Goal: Task Accomplishment & Management: Complete application form

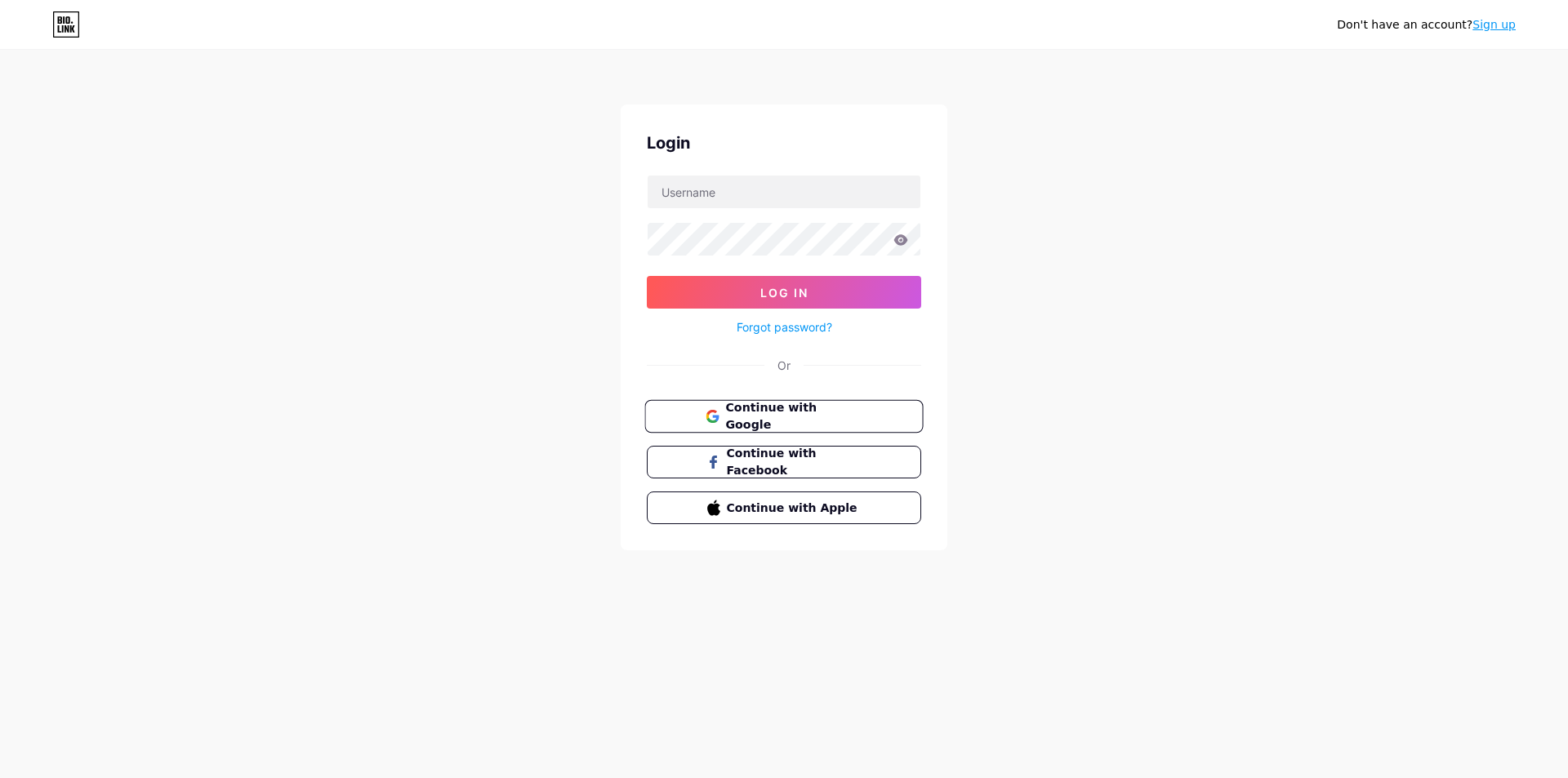
click at [735, 422] on span "Continue with Google" at bounding box center [792, 416] width 136 height 35
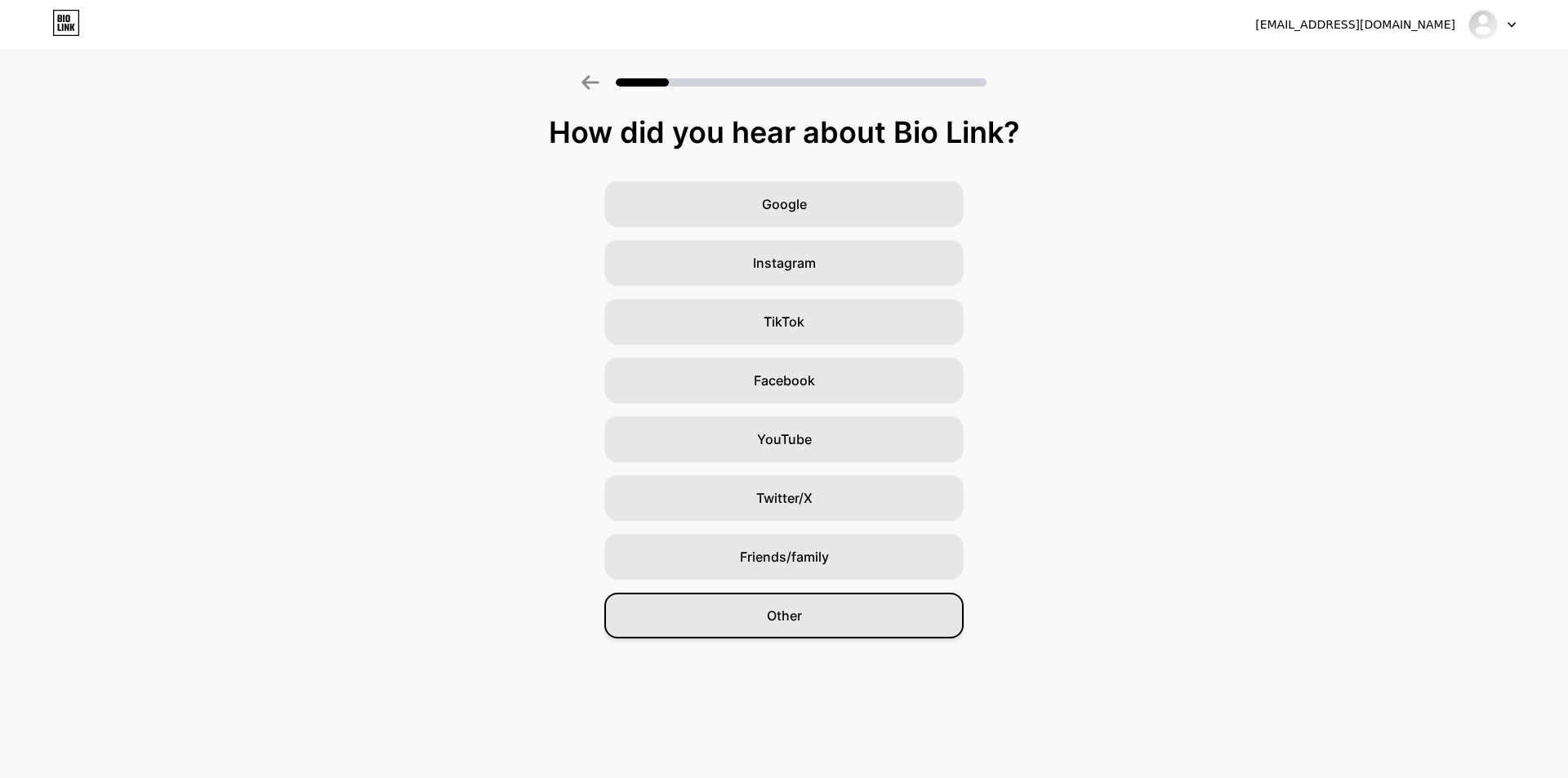
click at [774, 611] on span "Other" at bounding box center [784, 616] width 35 height 20
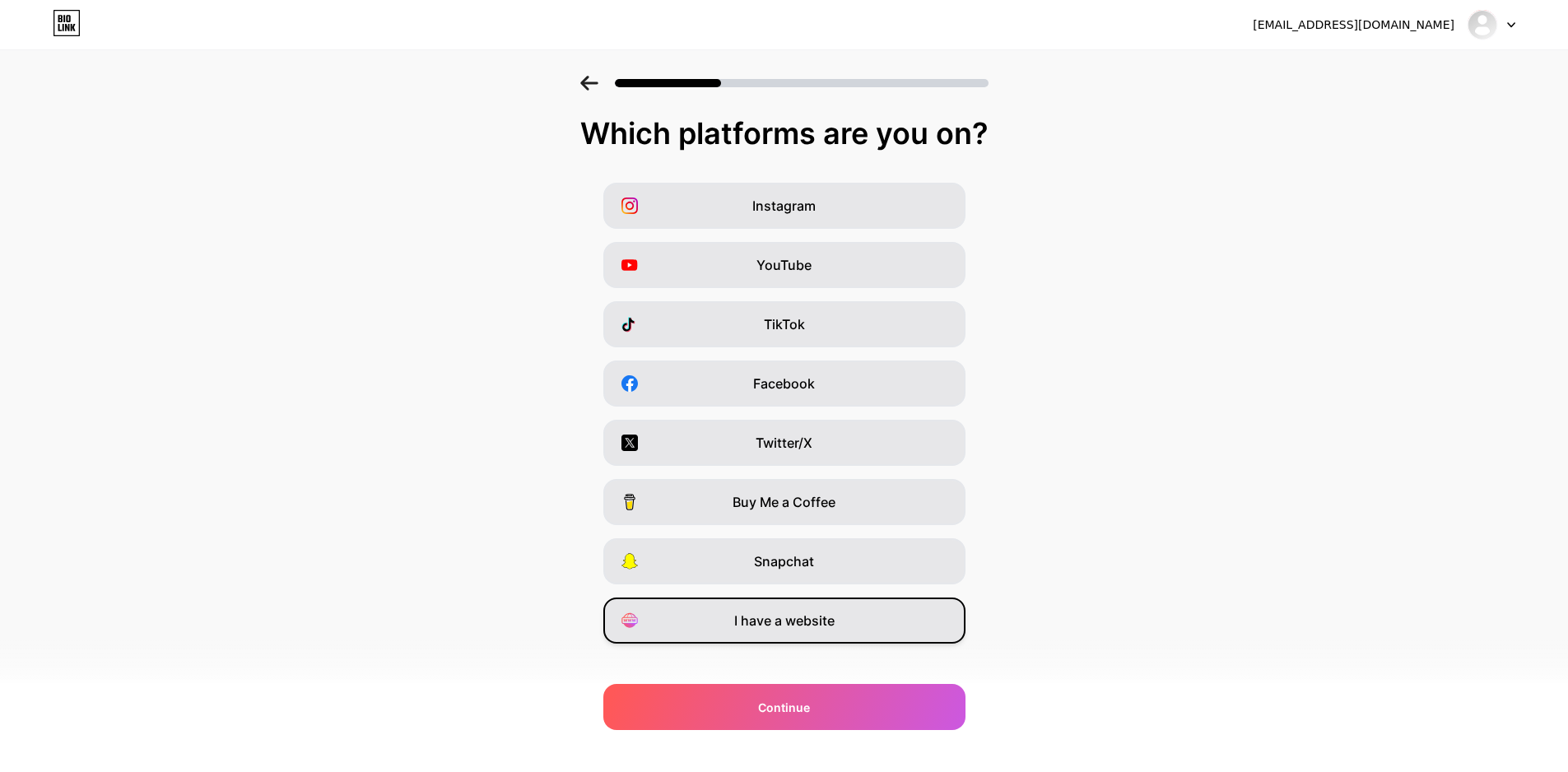
click at [835, 621] on span "I have a website" at bounding box center [784, 621] width 101 height 20
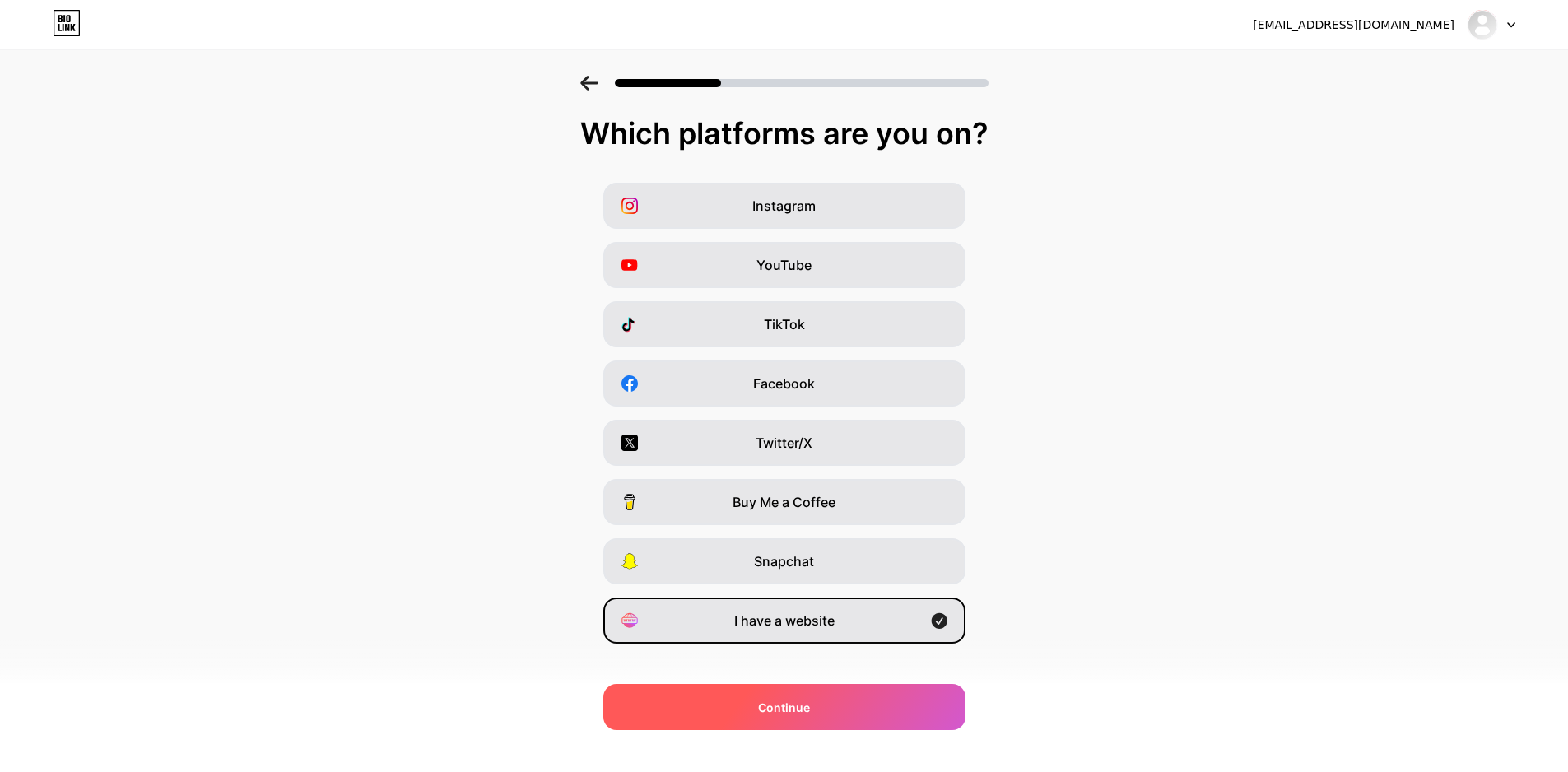
click at [796, 700] on span "Continue" at bounding box center [784, 707] width 52 height 17
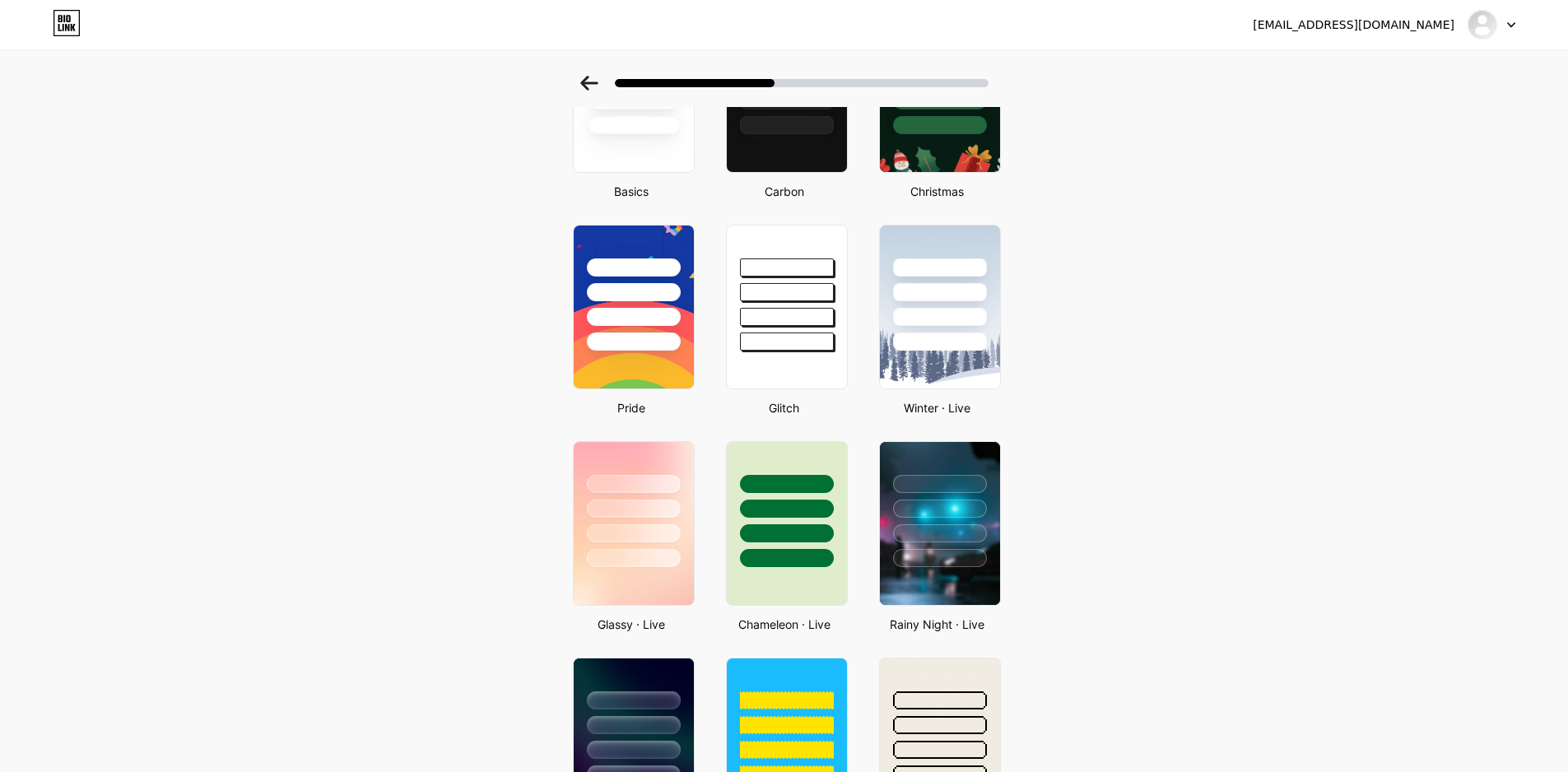
scroll to position [118, 0]
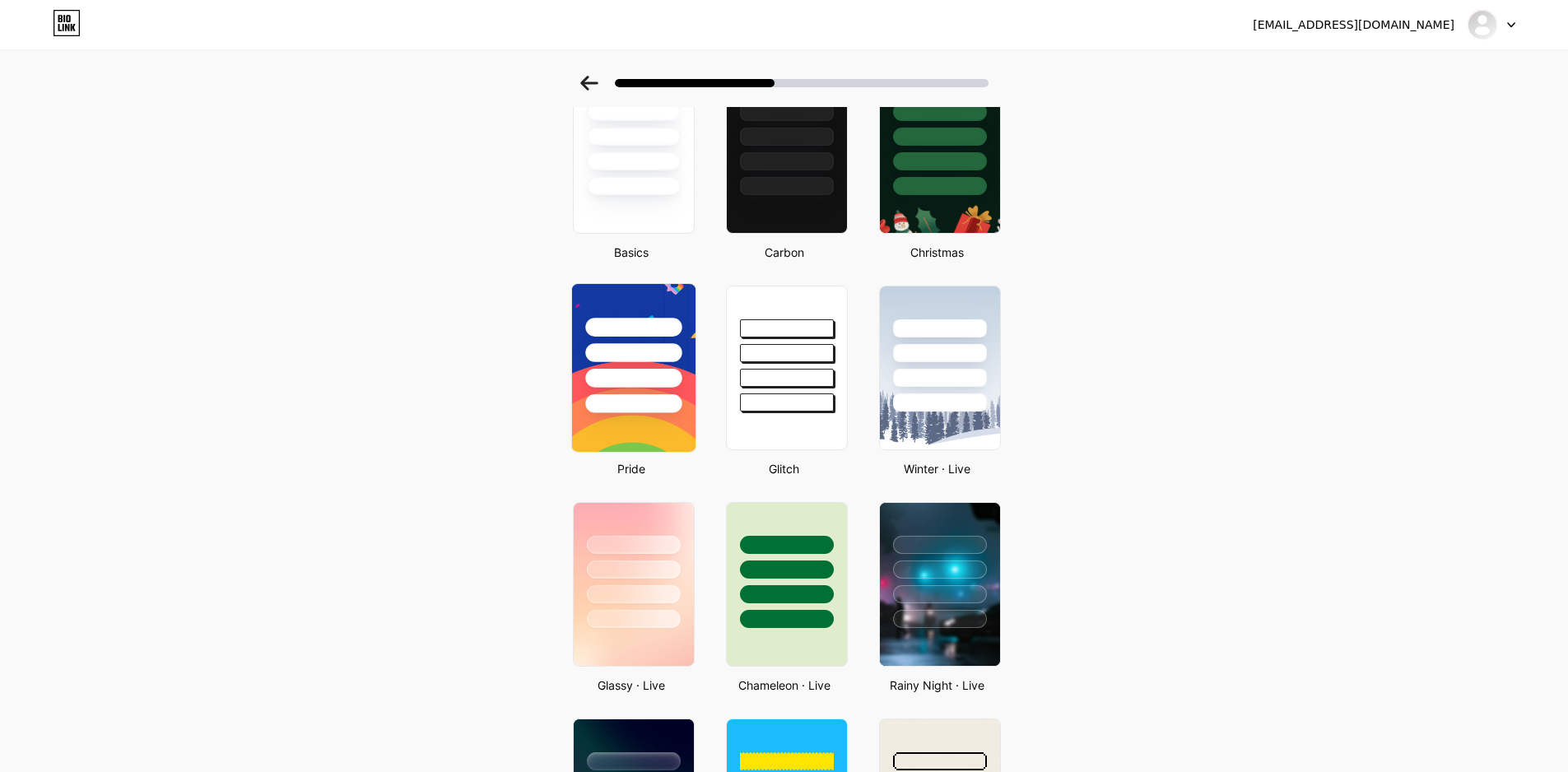
click at [635, 357] on div at bounding box center [633, 352] width 96 height 19
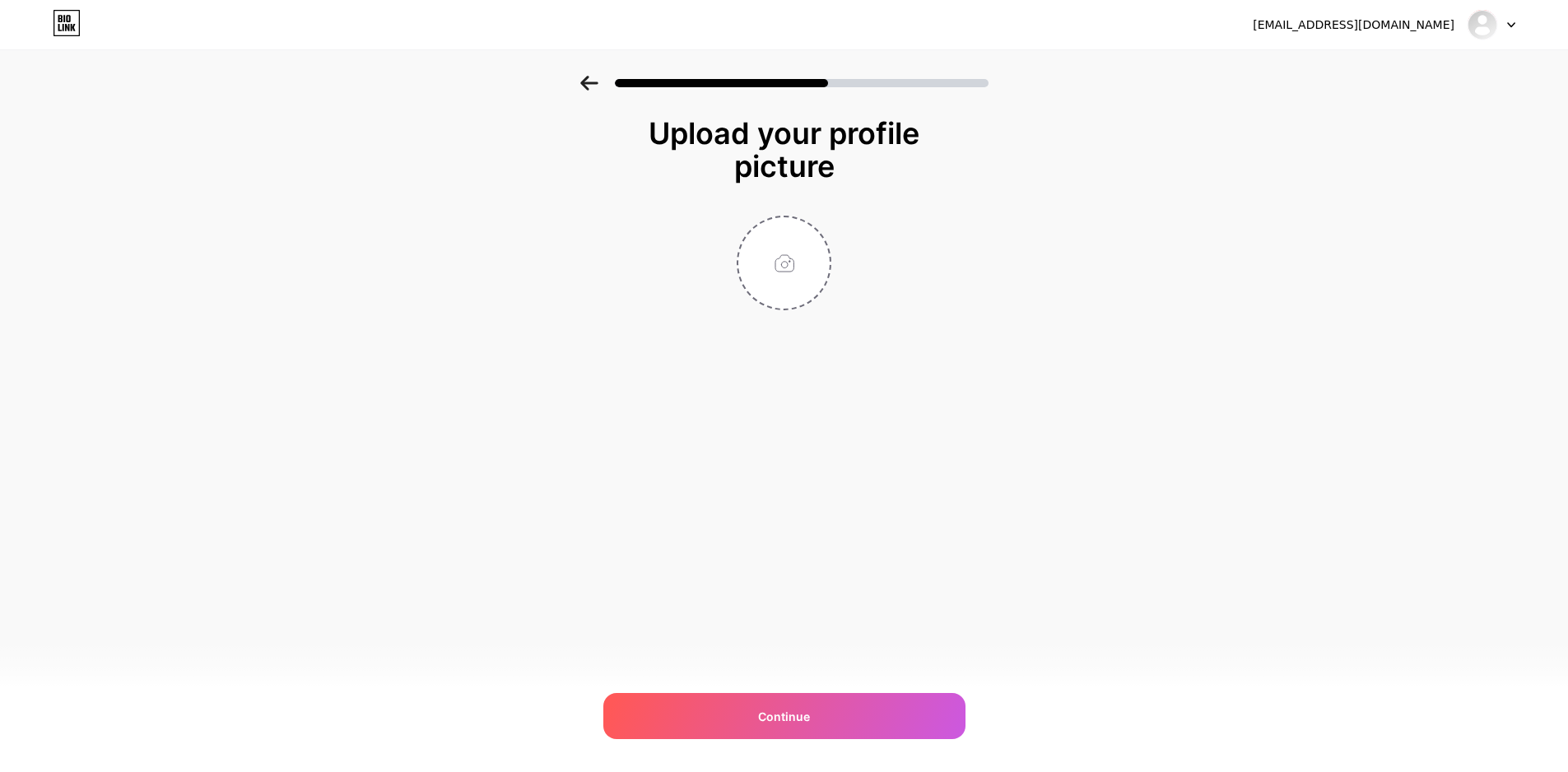
scroll to position [0, 0]
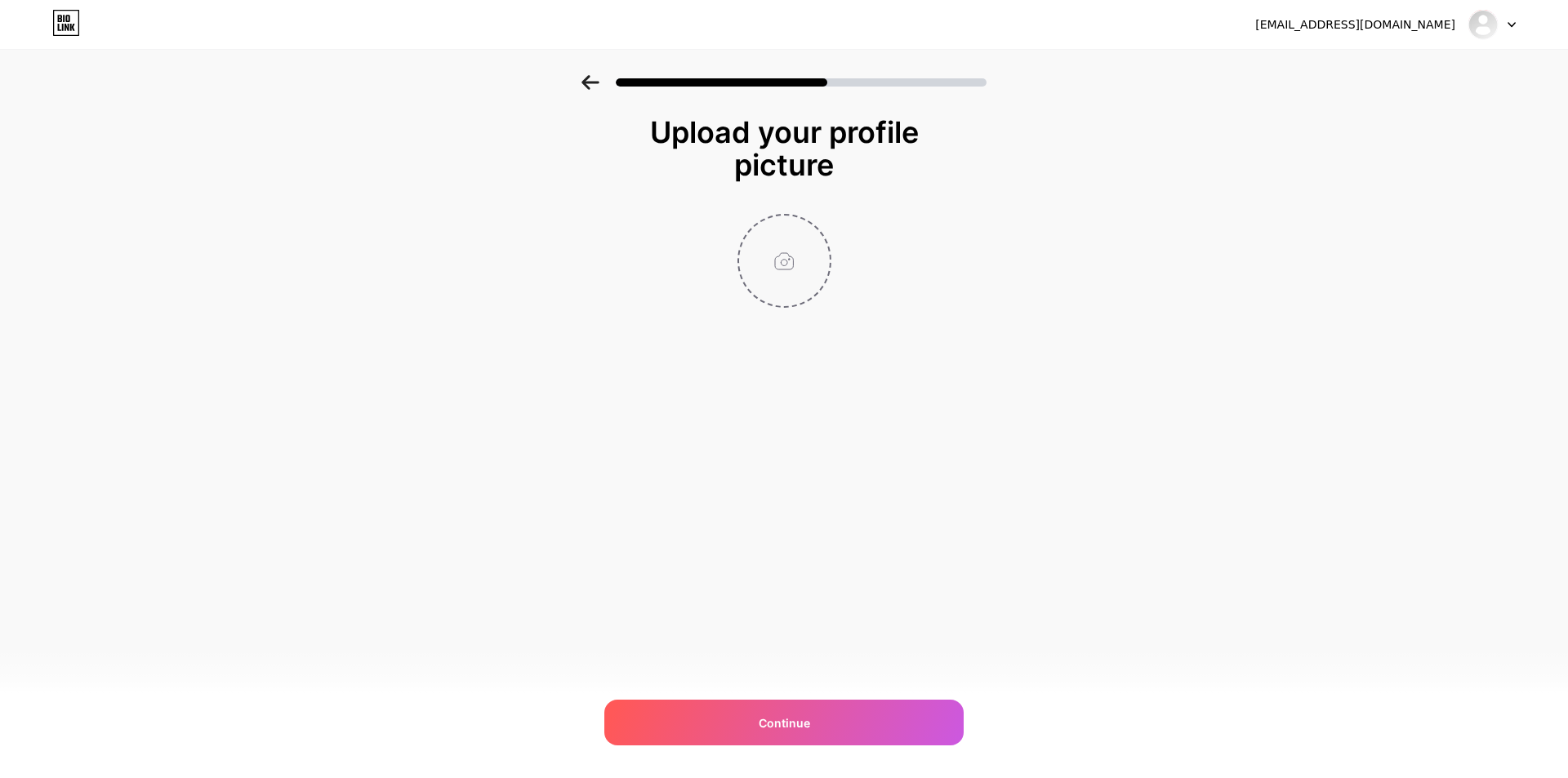
click at [776, 257] on input "file" at bounding box center [784, 261] width 91 height 91
type input "C:\fakepath\477617105_541787055577316_8816418247664924632_n.jpg"
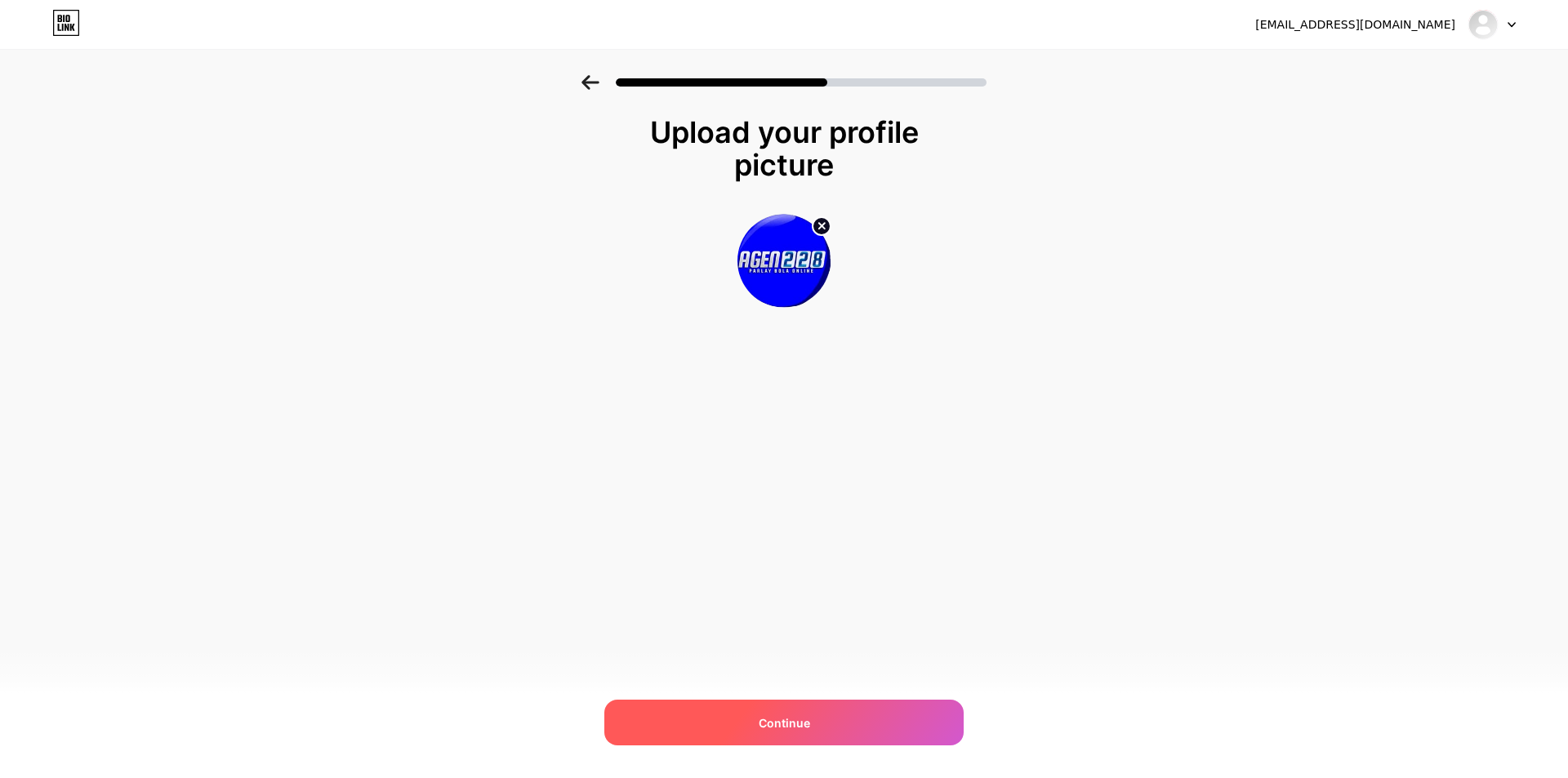
click at [749, 711] on div "Continue" at bounding box center [784, 722] width 360 height 45
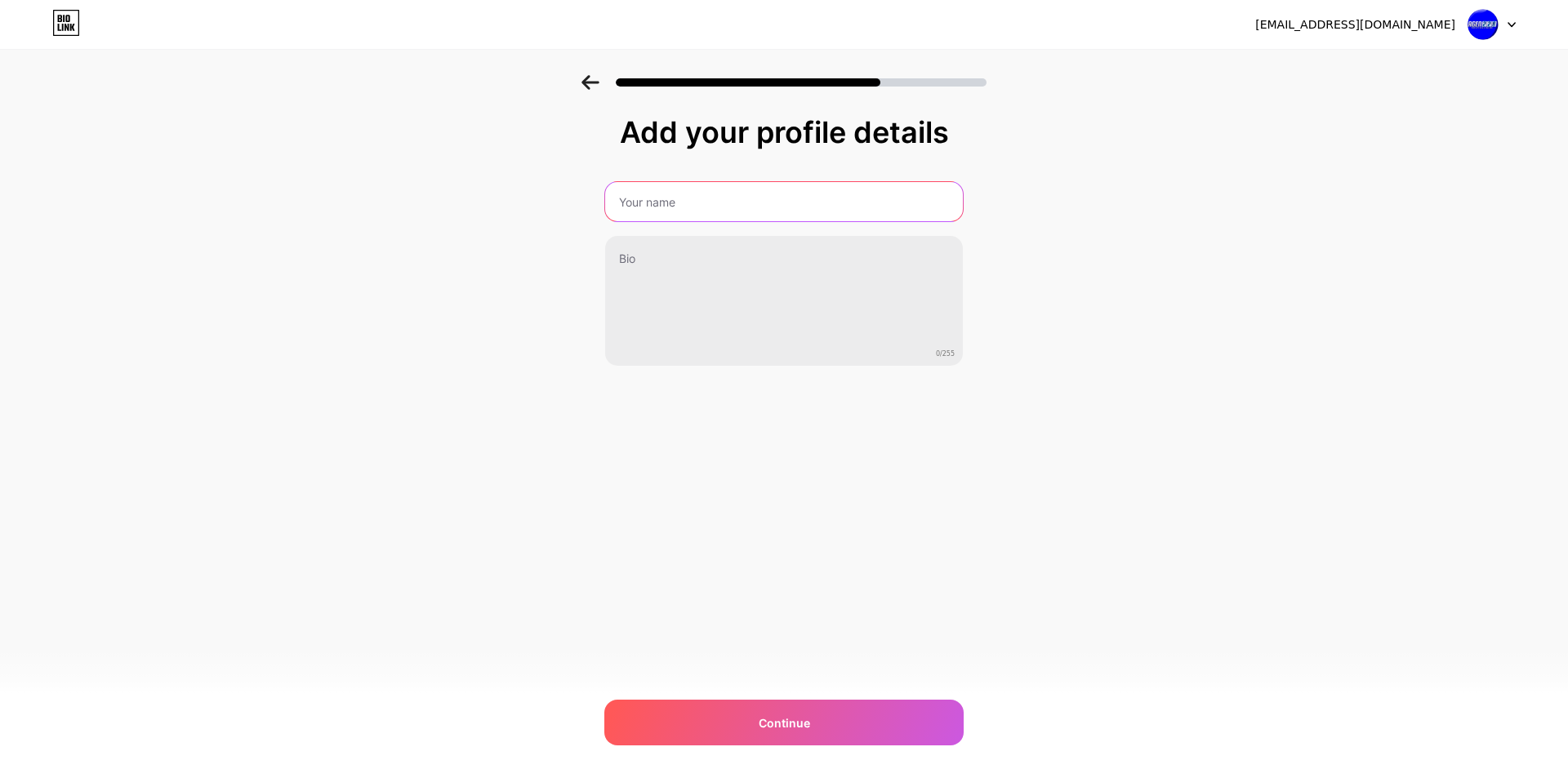
click at [667, 209] on input "text" at bounding box center [784, 202] width 358 height 39
type input "Agen228"
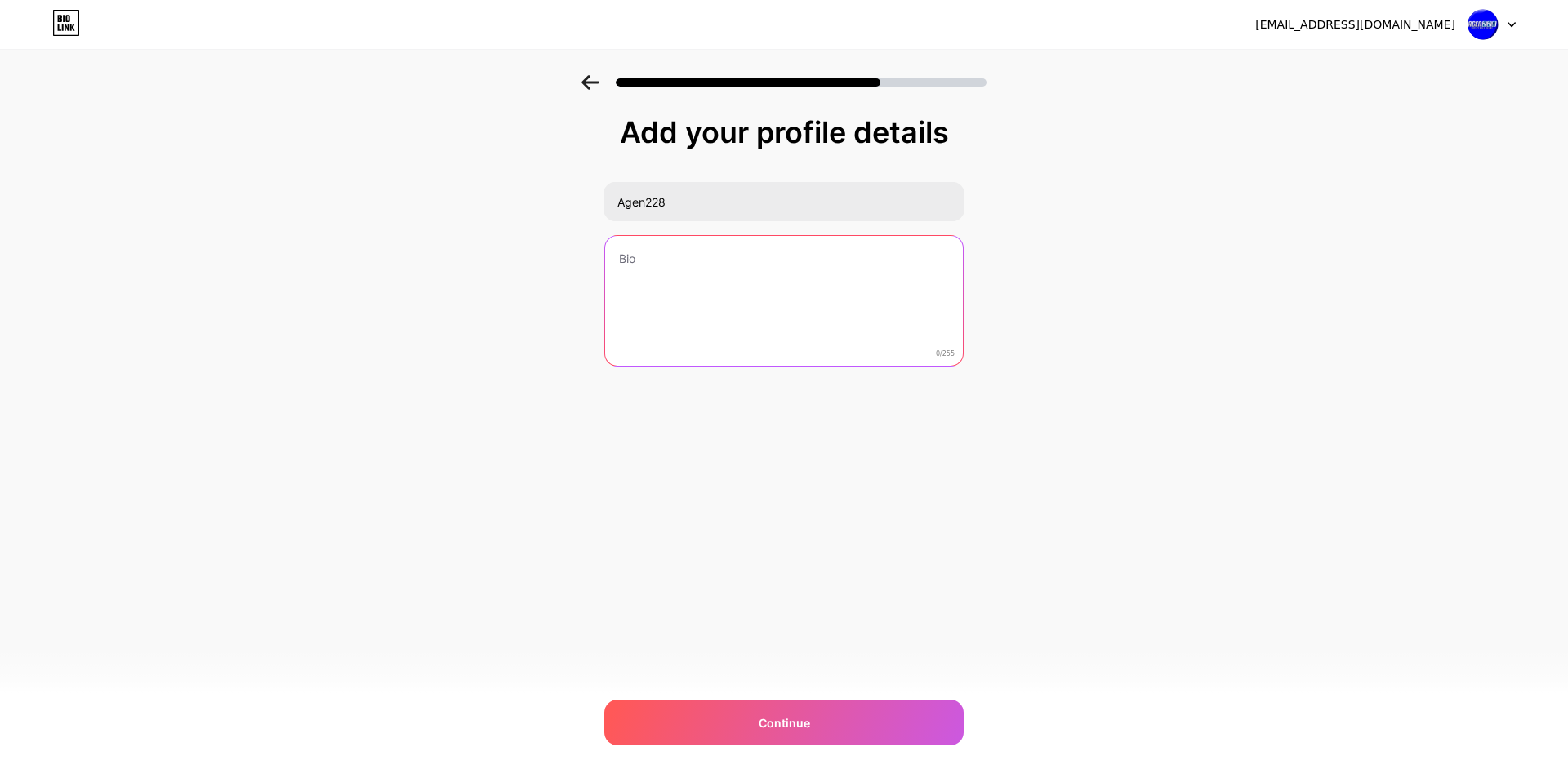
click at [631, 258] on textarea at bounding box center [784, 302] width 358 height 132
type textarea "Agen228 merupakan situs judi bola parl"
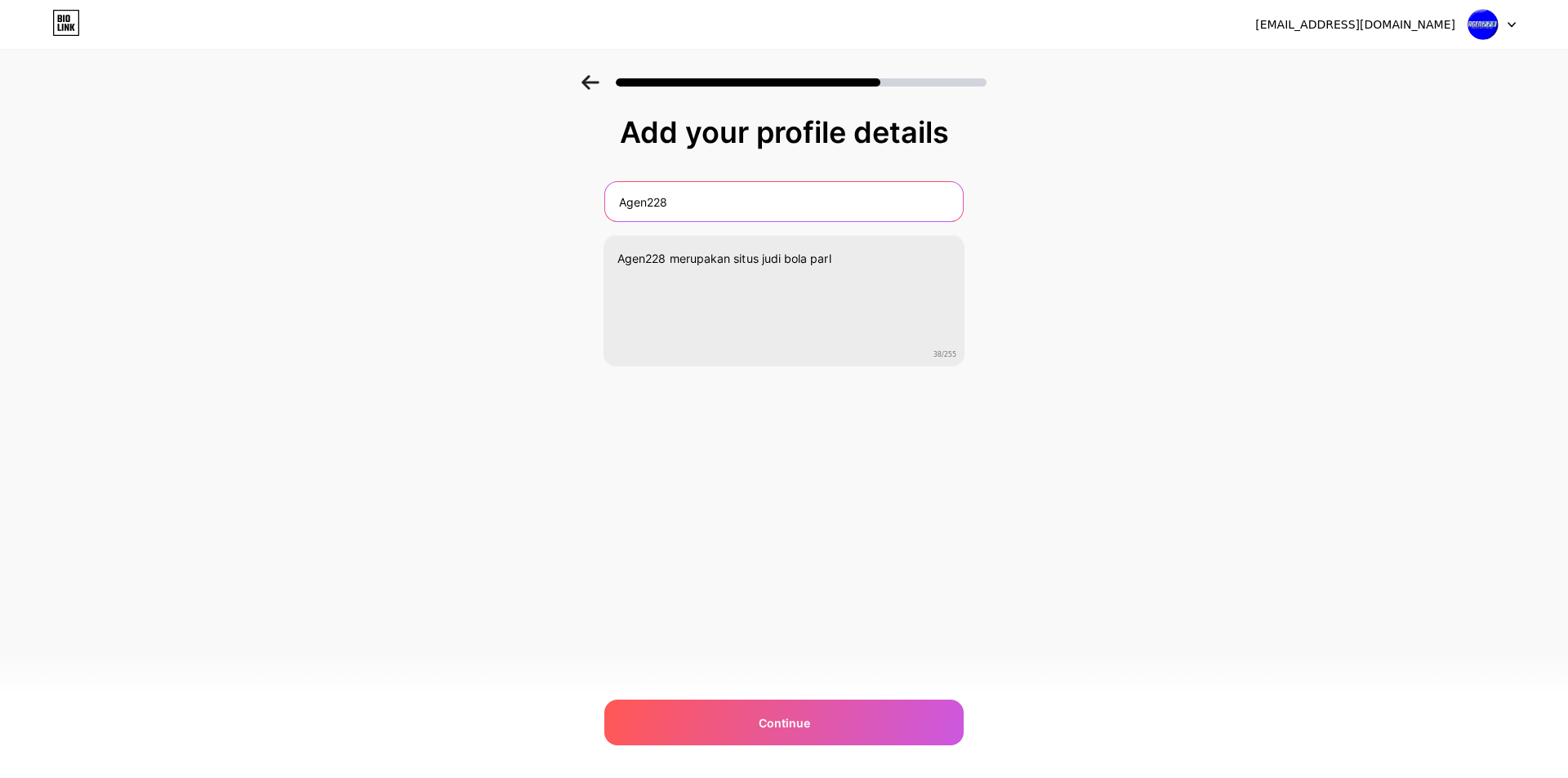
click at [650, 210] on input "Agen228" at bounding box center [784, 202] width 358 height 39
click at [650, 210] on input "Agen228" at bounding box center [784, 202] width 361 height 39
click at [492, 231] on div "Add your profile details Agen228 Agen228 merupakan situs judi bola parl 38/255 …" at bounding box center [784, 261] width 1568 height 373
click at [687, 204] on input "Agen228" at bounding box center [784, 202] width 358 height 39
click at [687, 204] on input "Agen228" at bounding box center [784, 202] width 361 height 39
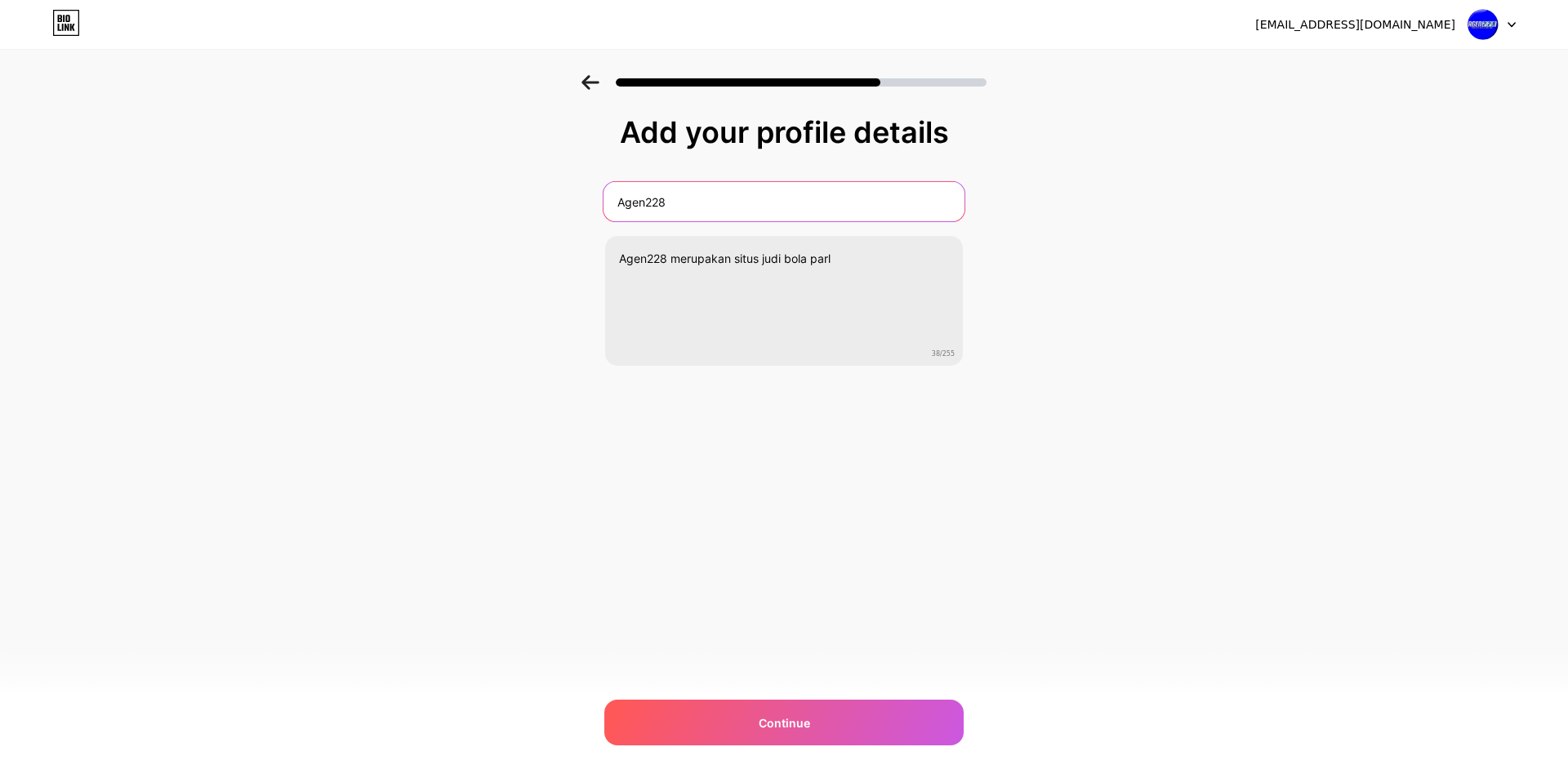
click at [687, 204] on input "Agen228" at bounding box center [784, 202] width 361 height 39
paste input "kses Aman ke Agen228: Link Alternatif Login & Daftar"
type input "Akses Aman ke Agen228: Link Alternatif Login & Daftar"
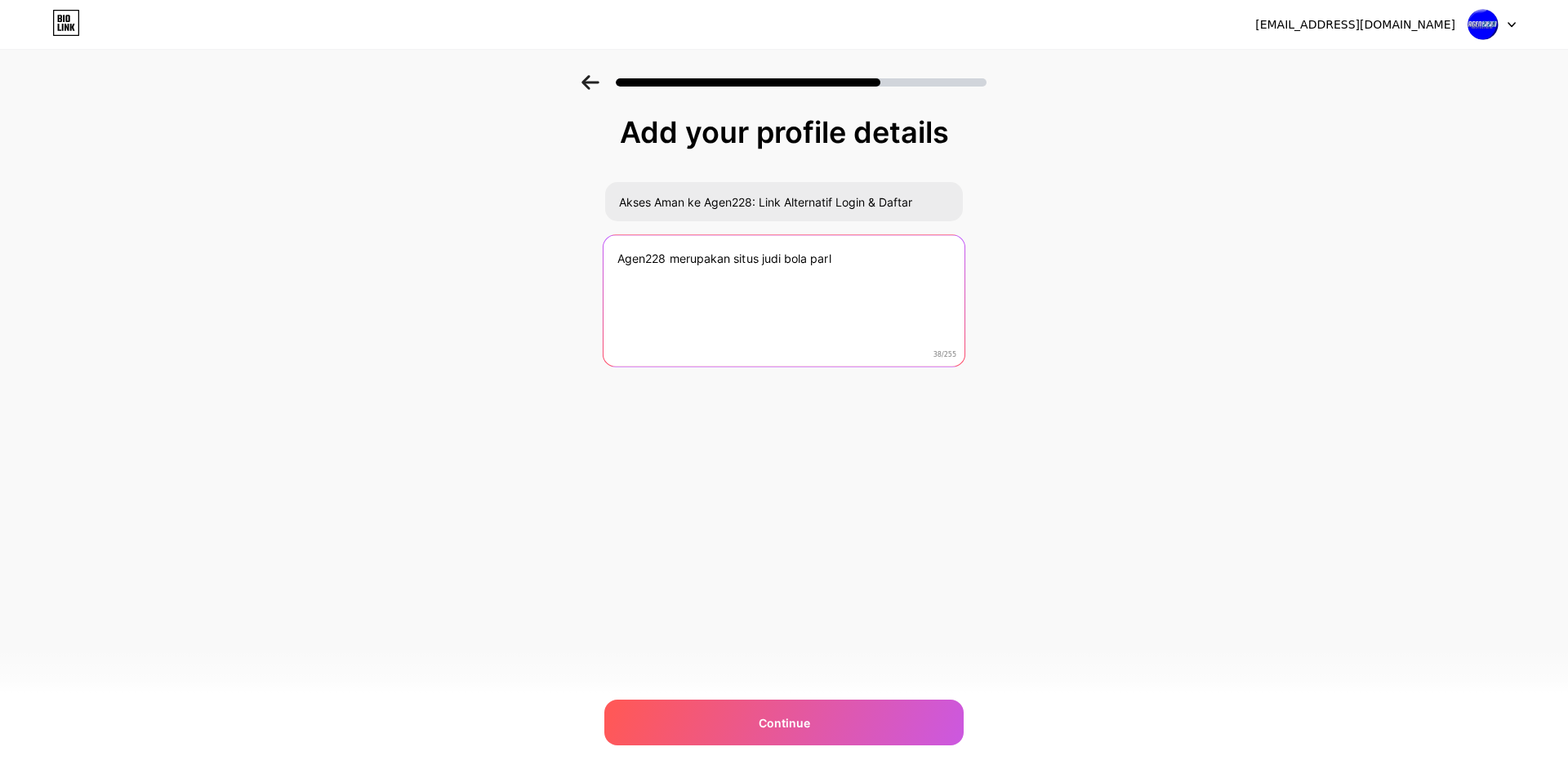
click at [734, 259] on textarea "Agen228 merupakan situs judi bola parl" at bounding box center [784, 301] width 361 height 133
paste textarea "kses aman ke Agen228 lewat link alternatif resmi. Login cepat, daftar mudah, da…"
click at [768, 350] on textarea "Akses aman ke Agen228 lewat link alternatif resmi. Login cepat, daftar mudah, d…" at bounding box center [784, 301] width 361 height 133
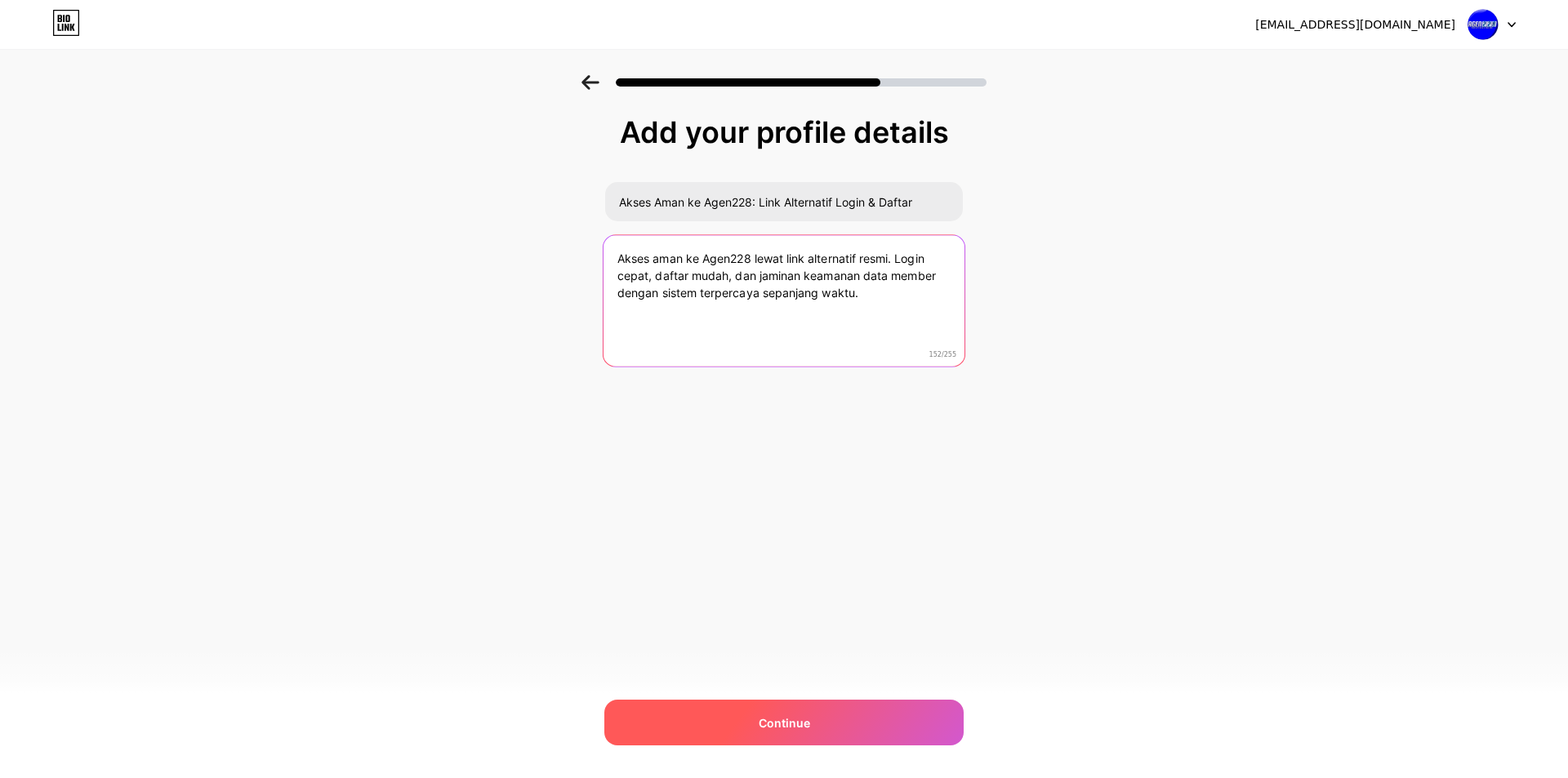
type textarea "Akses aman ke Agen228 lewat link alternatif resmi. Login cepat, daftar mudah, d…"
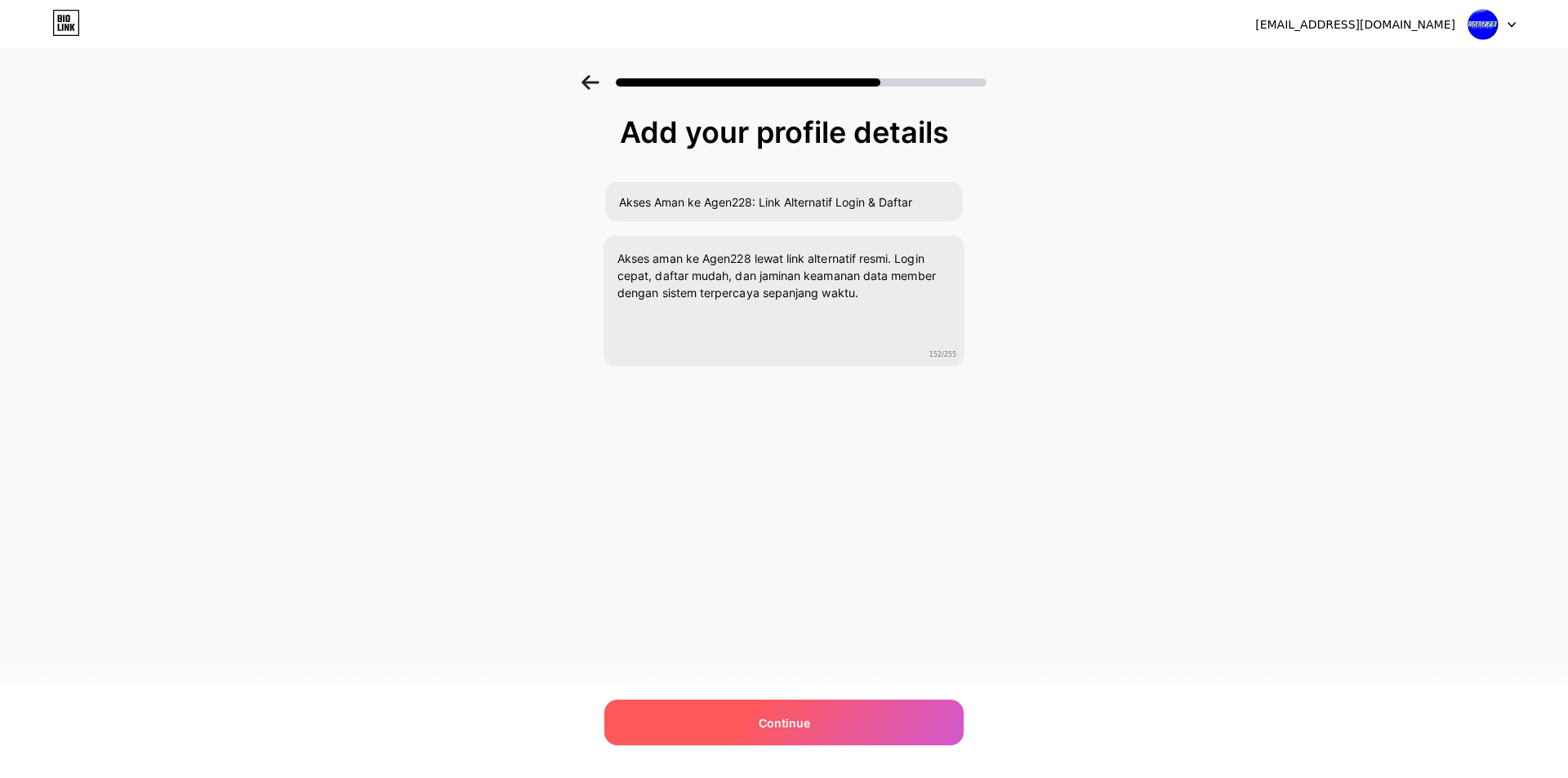
click at [769, 717] on span "Continue" at bounding box center [784, 722] width 52 height 17
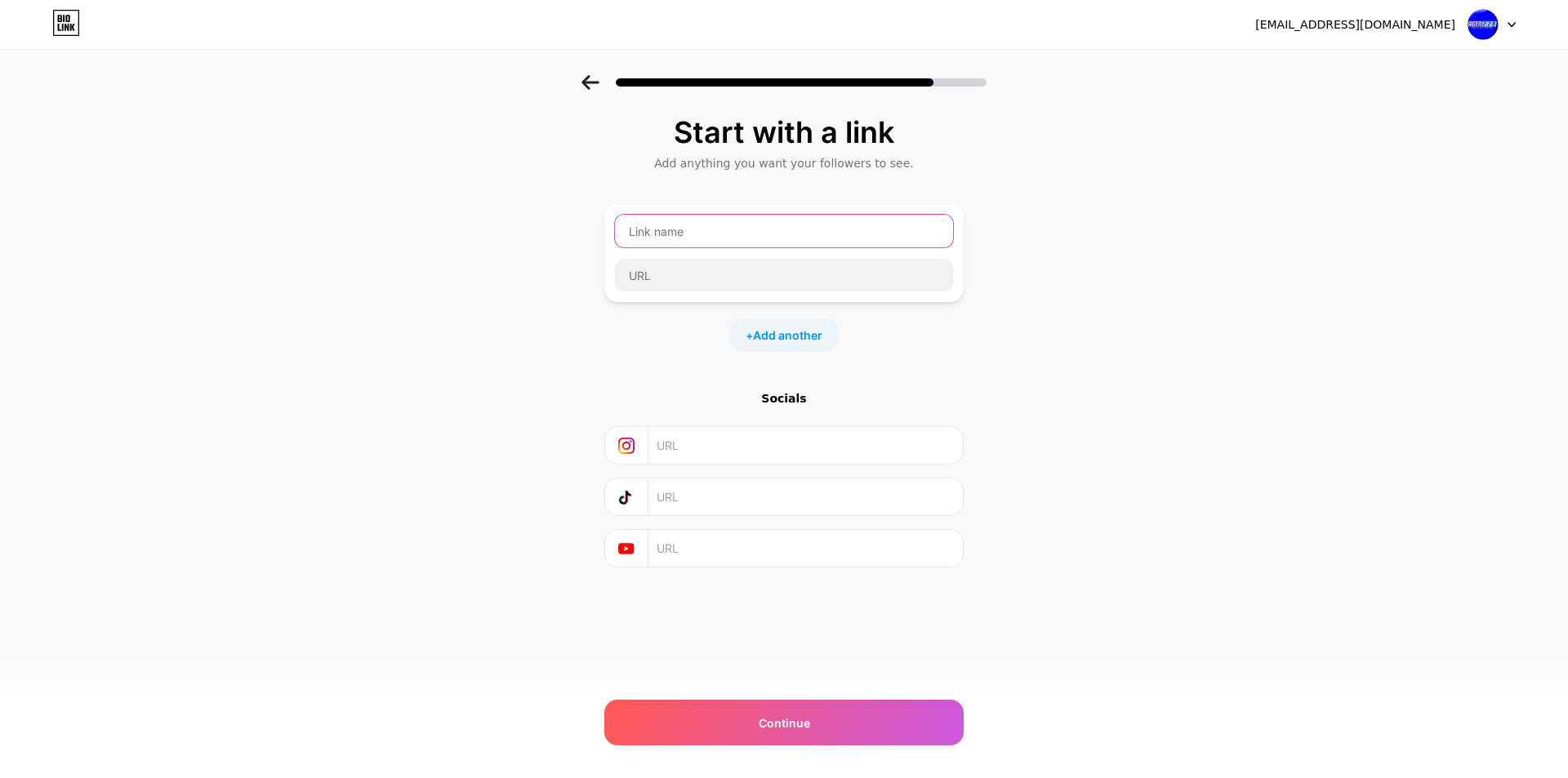
click at [649, 230] on input "text" at bounding box center [784, 231] width 338 height 33
type input "agen228"
click at [474, 294] on div "Start with a link Add anything you want your followers to see. agen228 + Add an…" at bounding box center [784, 361] width 1568 height 574
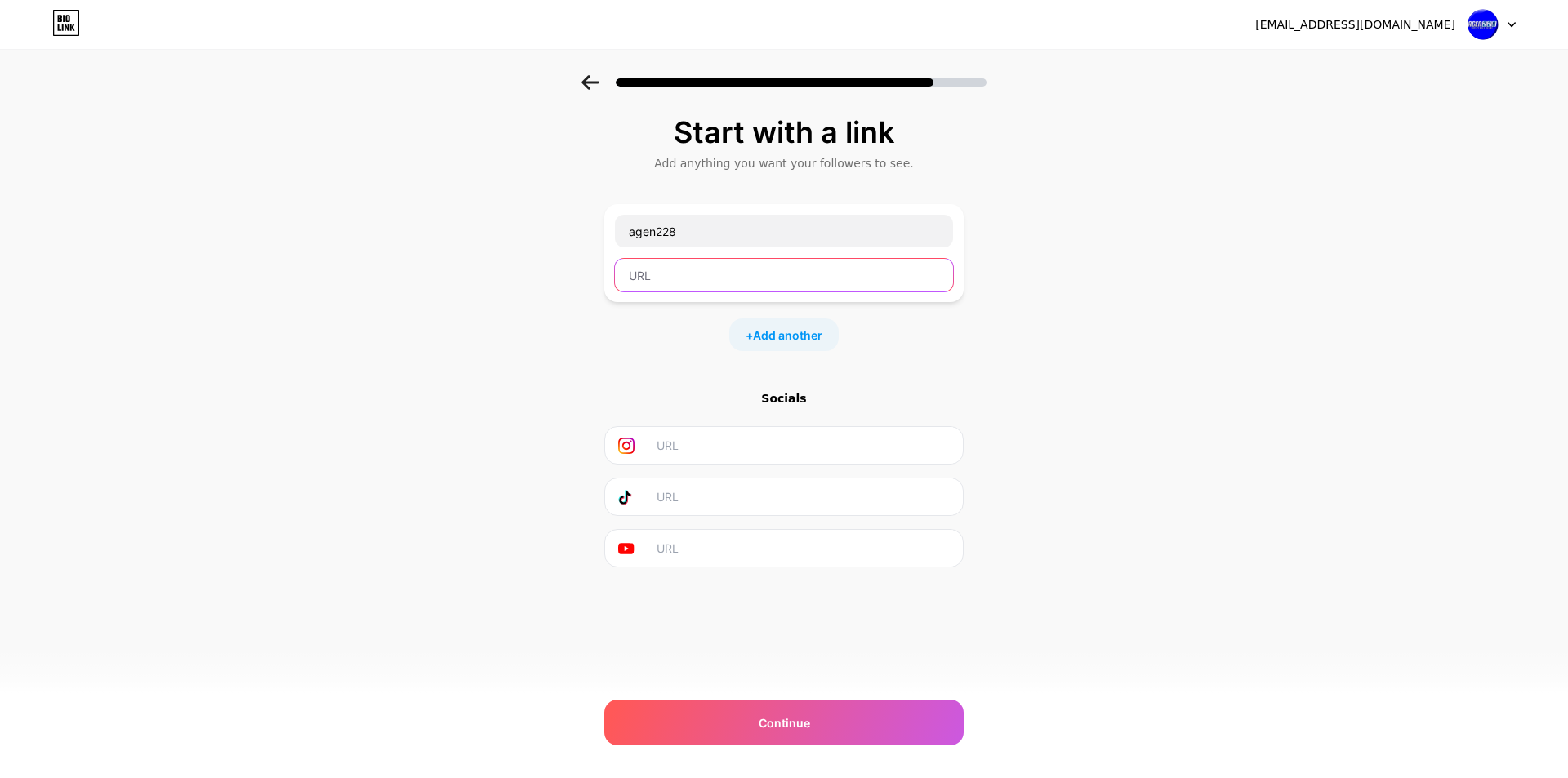
click at [638, 276] on input "text" at bounding box center [784, 275] width 338 height 33
click at [668, 279] on input "text" at bounding box center [784, 275] width 338 height 33
click at [720, 269] on input "text" at bounding box center [784, 275] width 338 height 33
paste input "[URL][DOMAIN_NAME]"
type input "[URL][DOMAIN_NAME]"
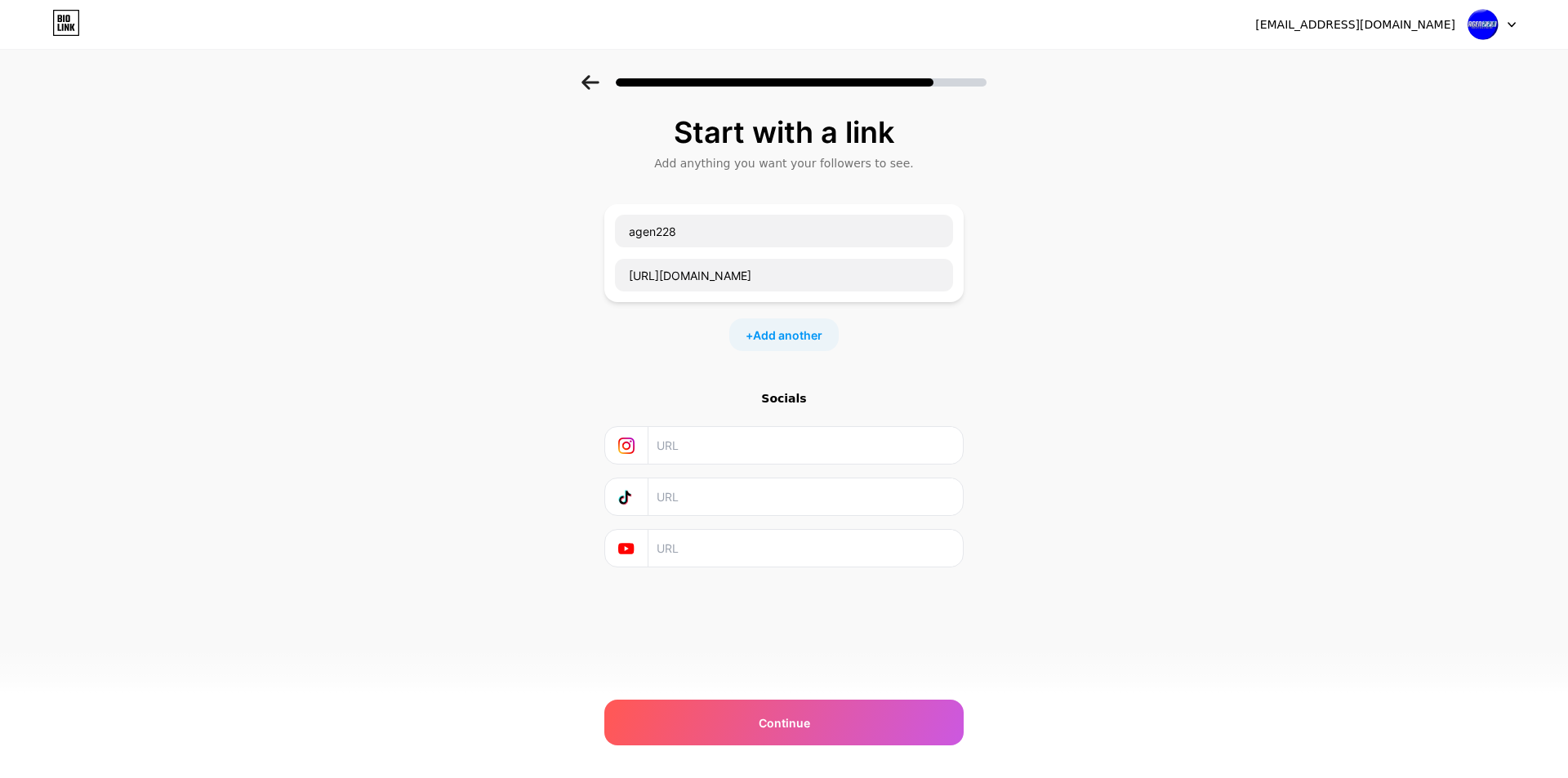
click at [570, 330] on div "Start with a link Add anything you want your followers to see. agen228 [URL][DO…" at bounding box center [784, 361] width 1568 height 574
click at [793, 329] on span "Add another" at bounding box center [788, 335] width 69 height 17
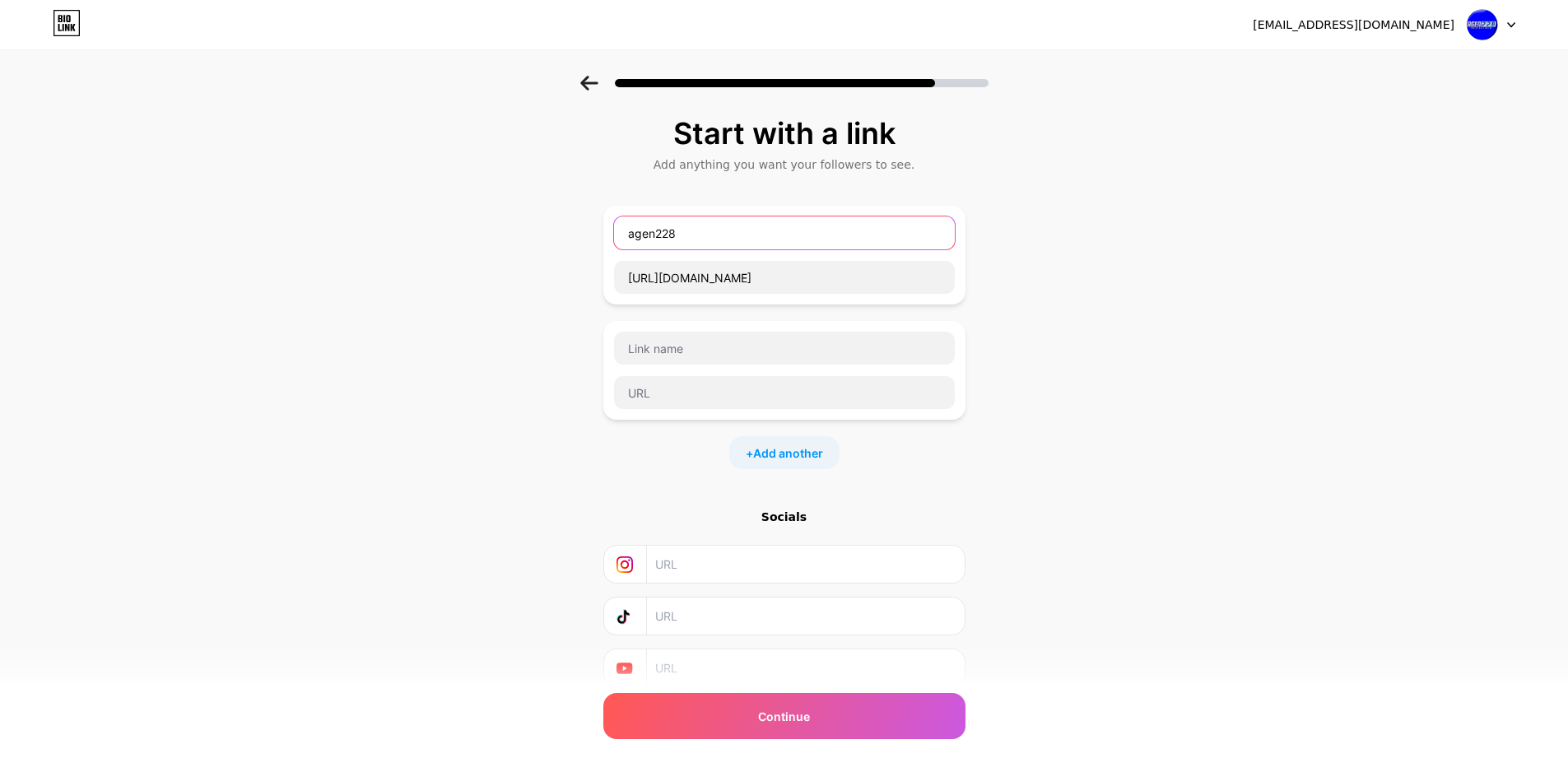
click at [704, 232] on input "agen228" at bounding box center [784, 232] width 341 height 33
type input "Daftar"
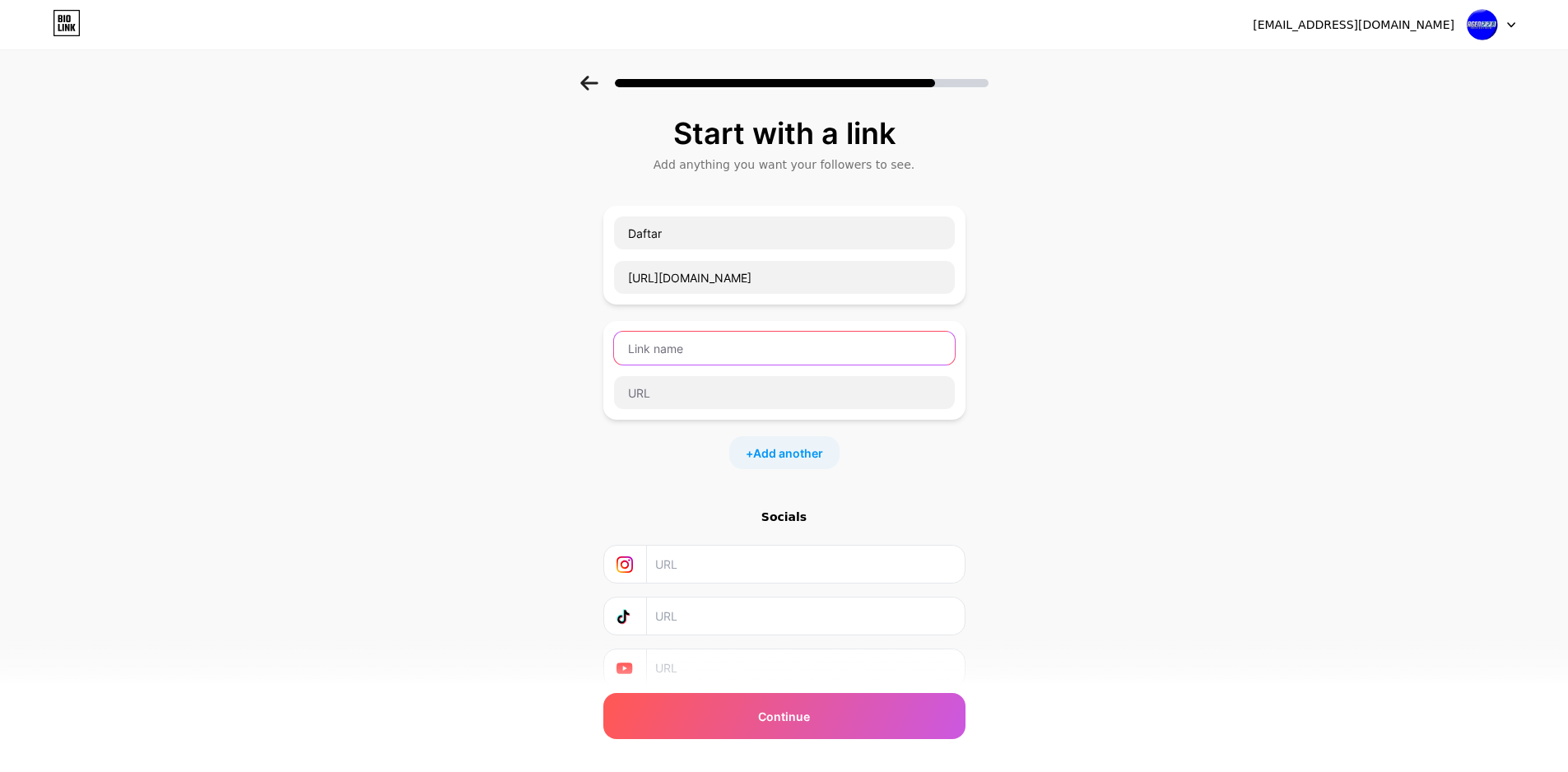
click at [736, 360] on input "text" at bounding box center [784, 348] width 341 height 33
type input "Login"
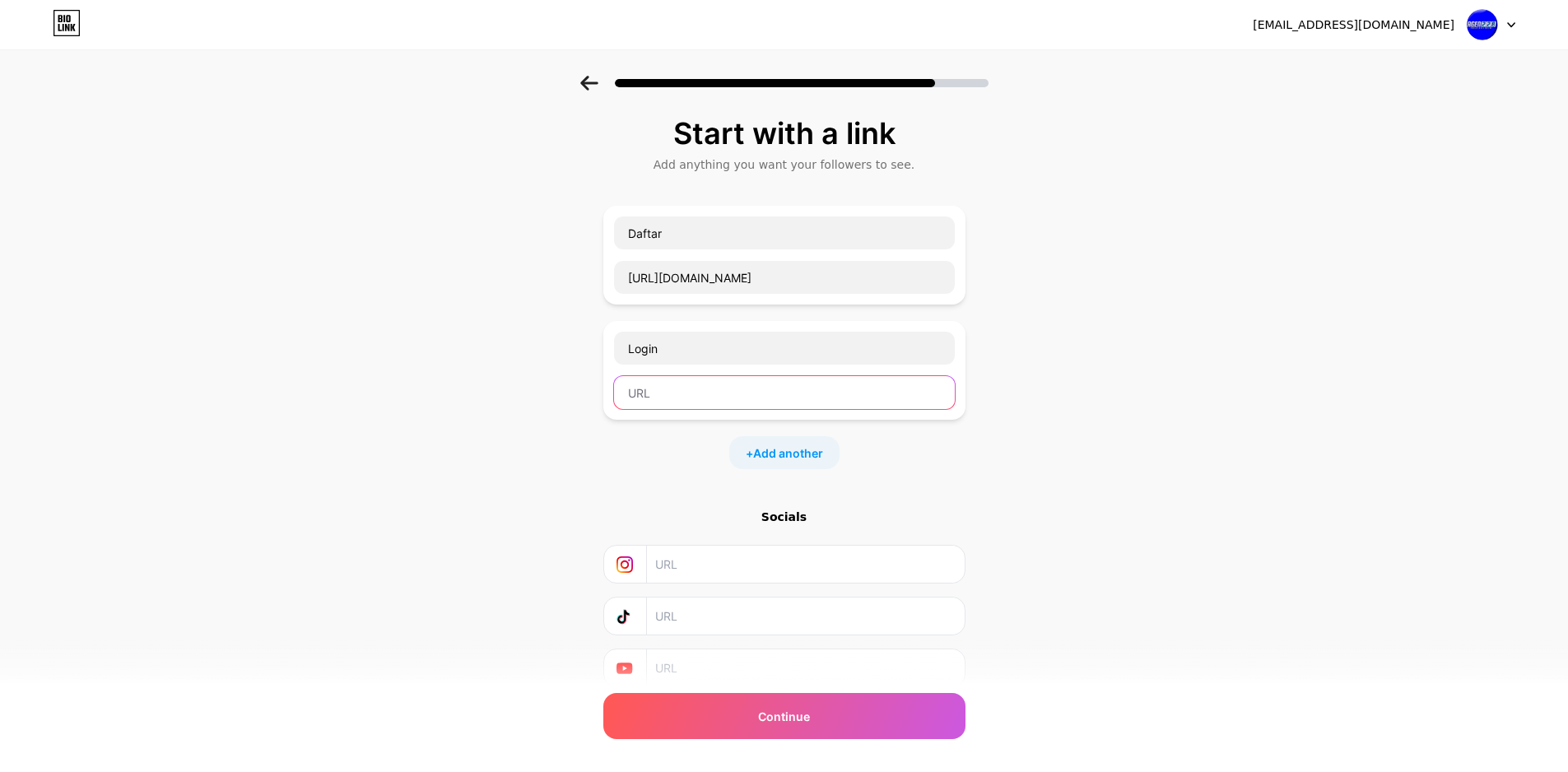
click at [646, 397] on input "text" at bounding box center [784, 392] width 341 height 33
paste input "[URL][DOMAIN_NAME]"
type input "[URL][DOMAIN_NAME]"
click at [753, 443] on div "+ Add another" at bounding box center [784, 452] width 110 height 33
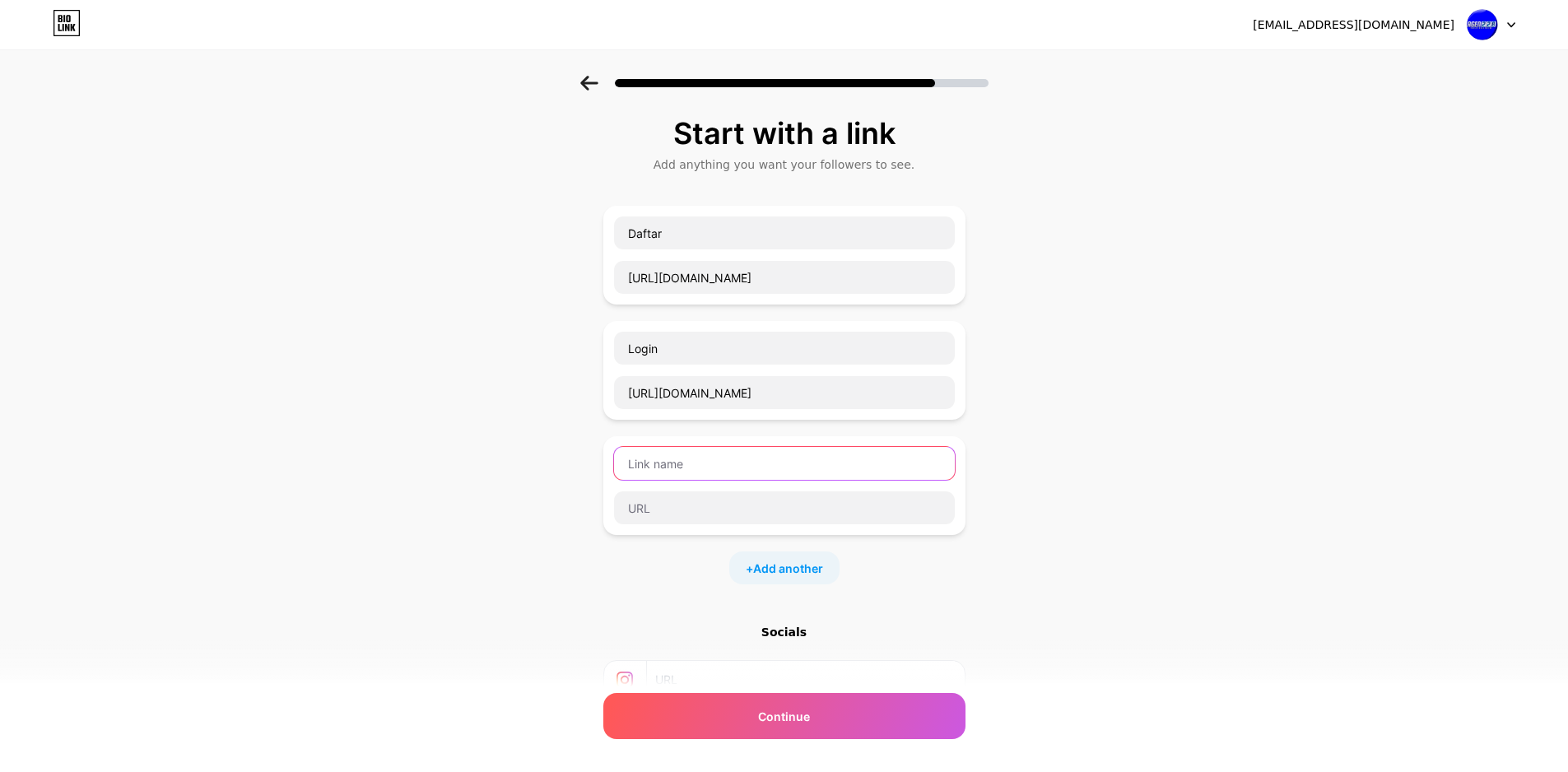
click at [700, 469] on input "text" at bounding box center [784, 463] width 341 height 33
type input "Promo"
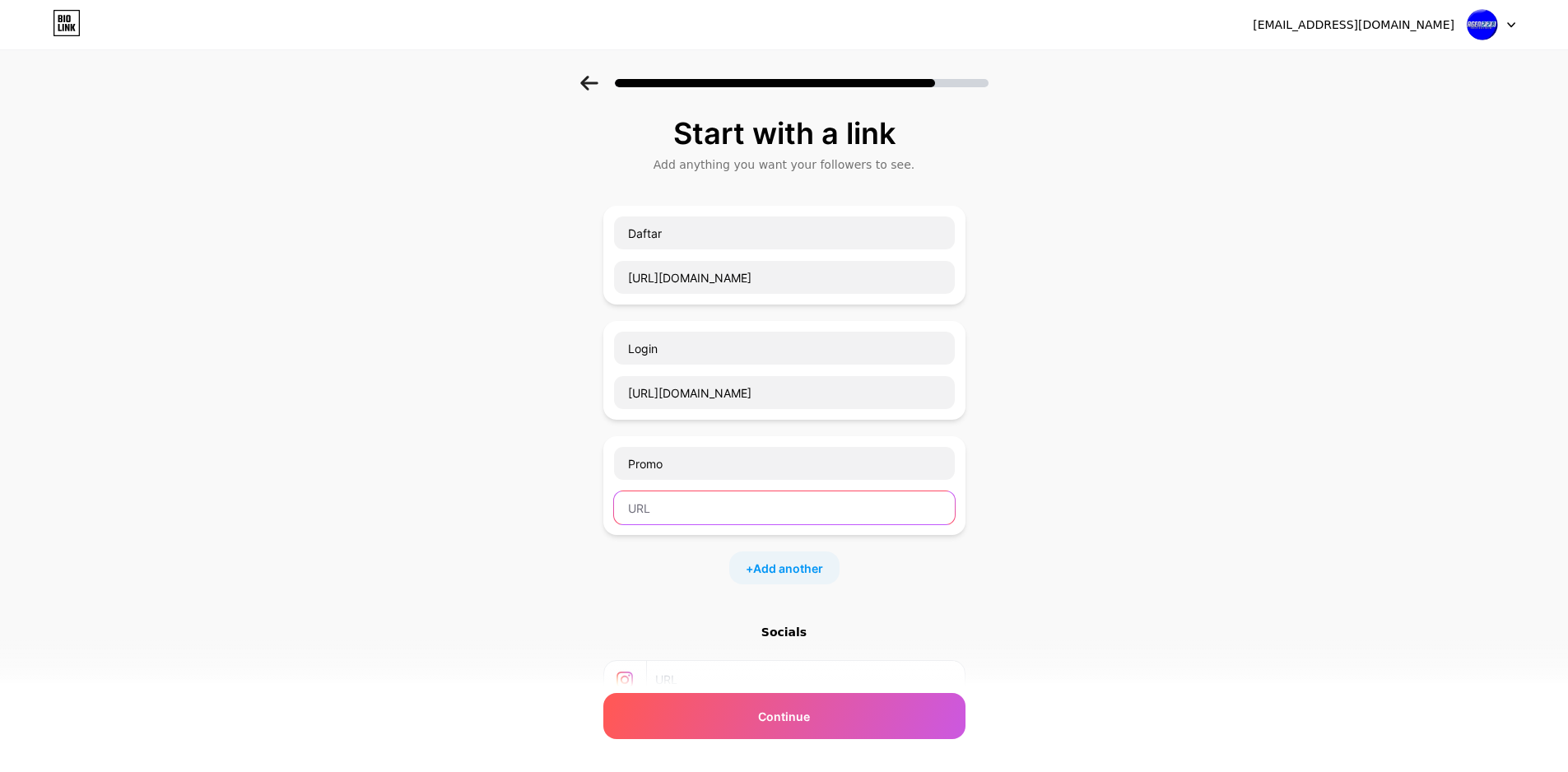
click at [658, 505] on input "text" at bounding box center [784, 508] width 341 height 33
click at [657, 507] on input "text" at bounding box center [784, 508] width 341 height 33
paste input "[URL][DOMAIN_NAME]"
type input "[URL][DOMAIN_NAME]"
click at [764, 566] on span "Add another" at bounding box center [788, 568] width 70 height 17
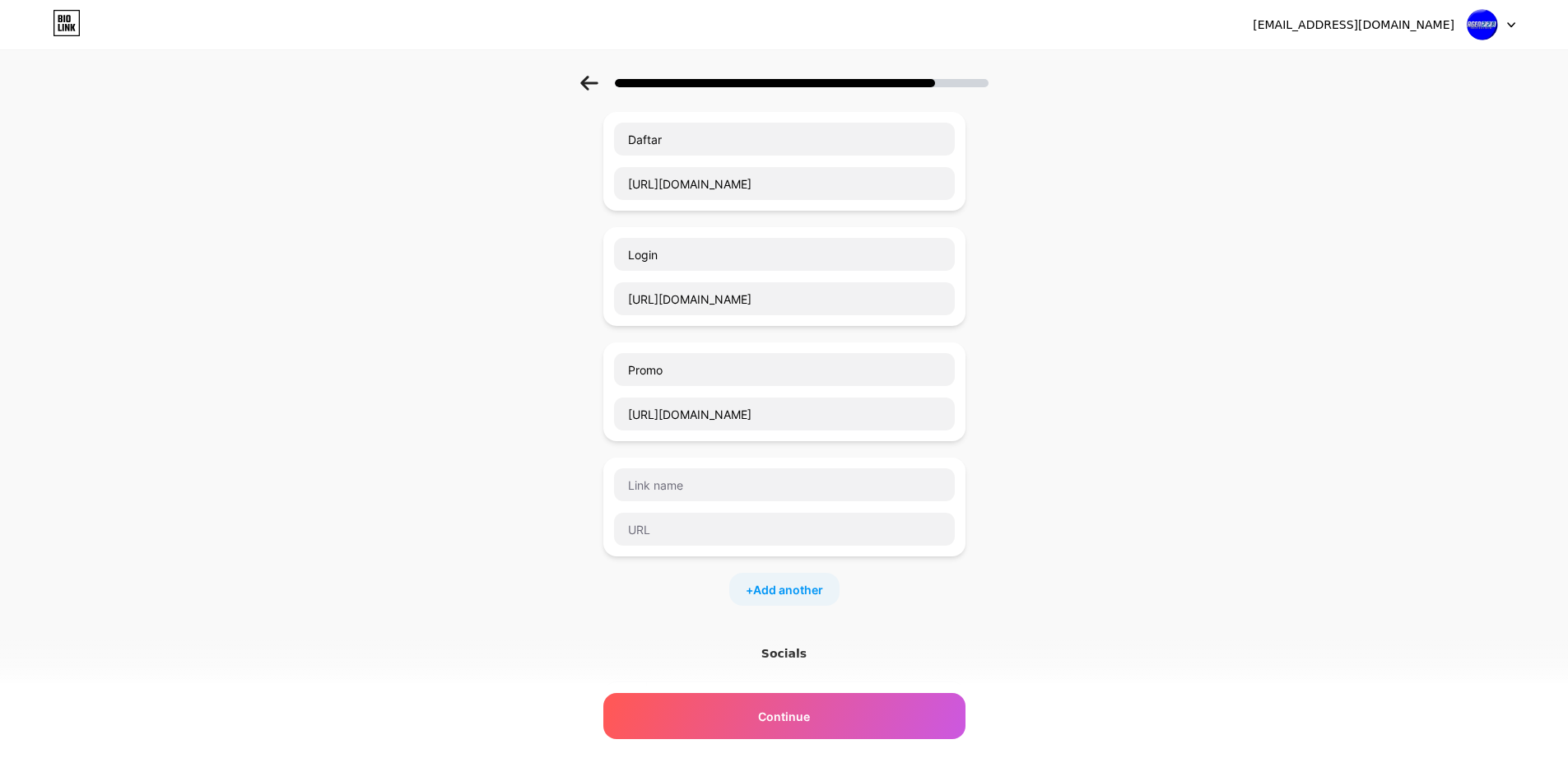
scroll to position [164, 0]
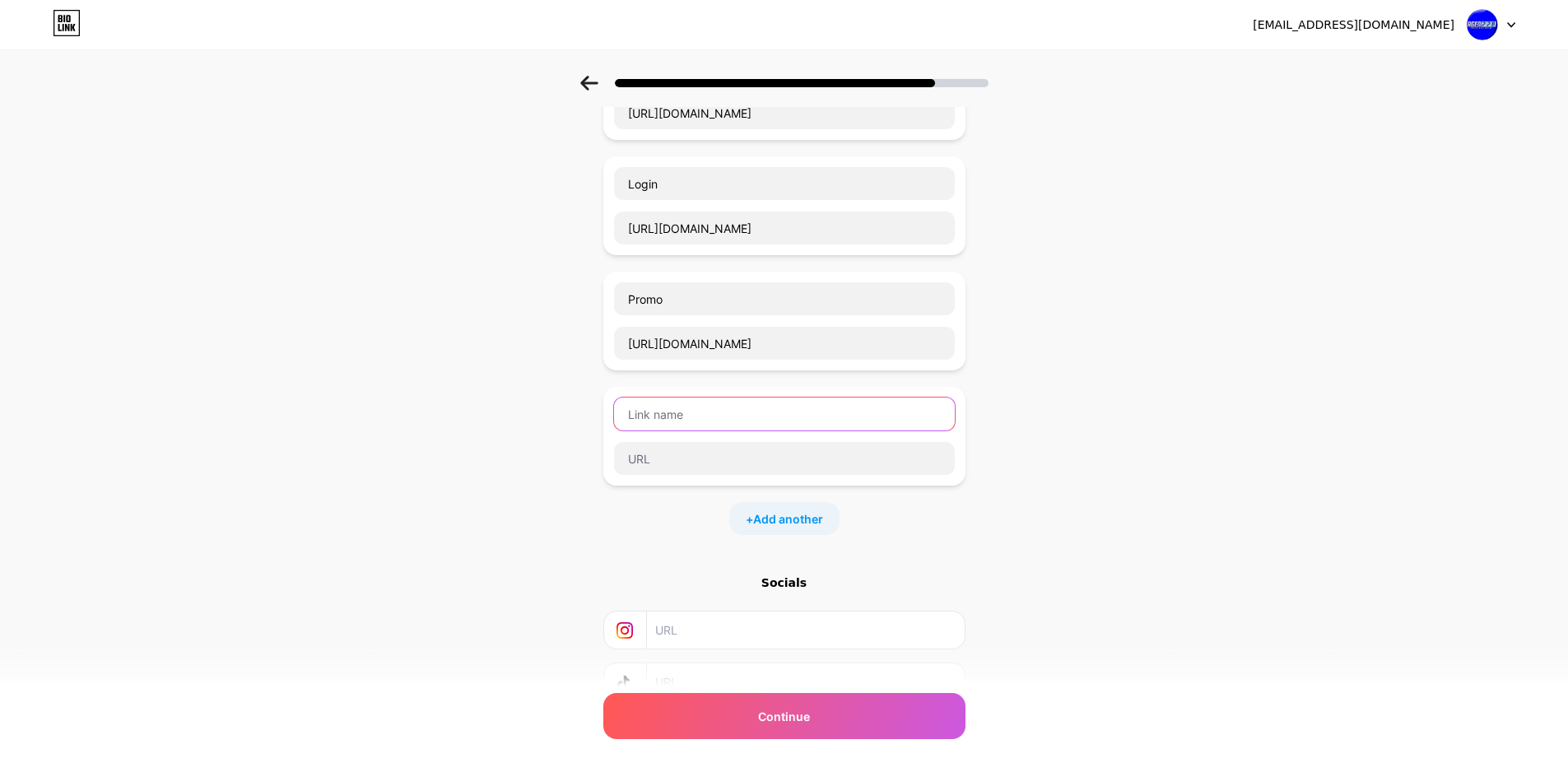
click at [667, 409] on input "text" at bounding box center [784, 414] width 341 height 33
type input "[PERSON_NAME]"
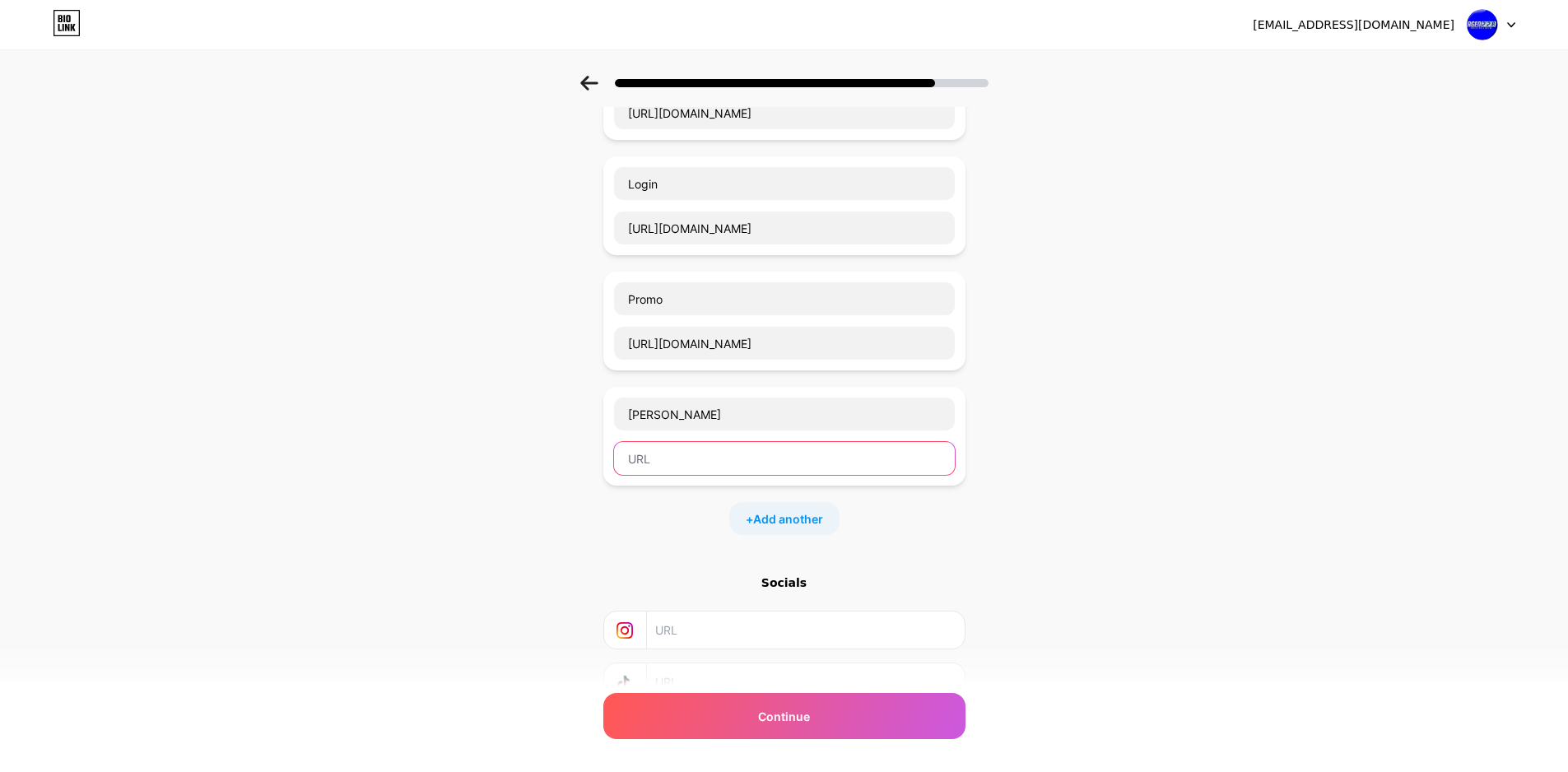
click at [645, 456] on input "text" at bounding box center [784, 458] width 341 height 33
paste input "[URL][DOMAIN_NAME]"
type input "[URL][DOMAIN_NAME]"
click at [513, 468] on div "Start with a link Add anything you want your followers to see. Daftar [URL][DOM…" at bounding box center [784, 373] width 1568 height 925
click at [798, 517] on span "Add another" at bounding box center [788, 519] width 70 height 17
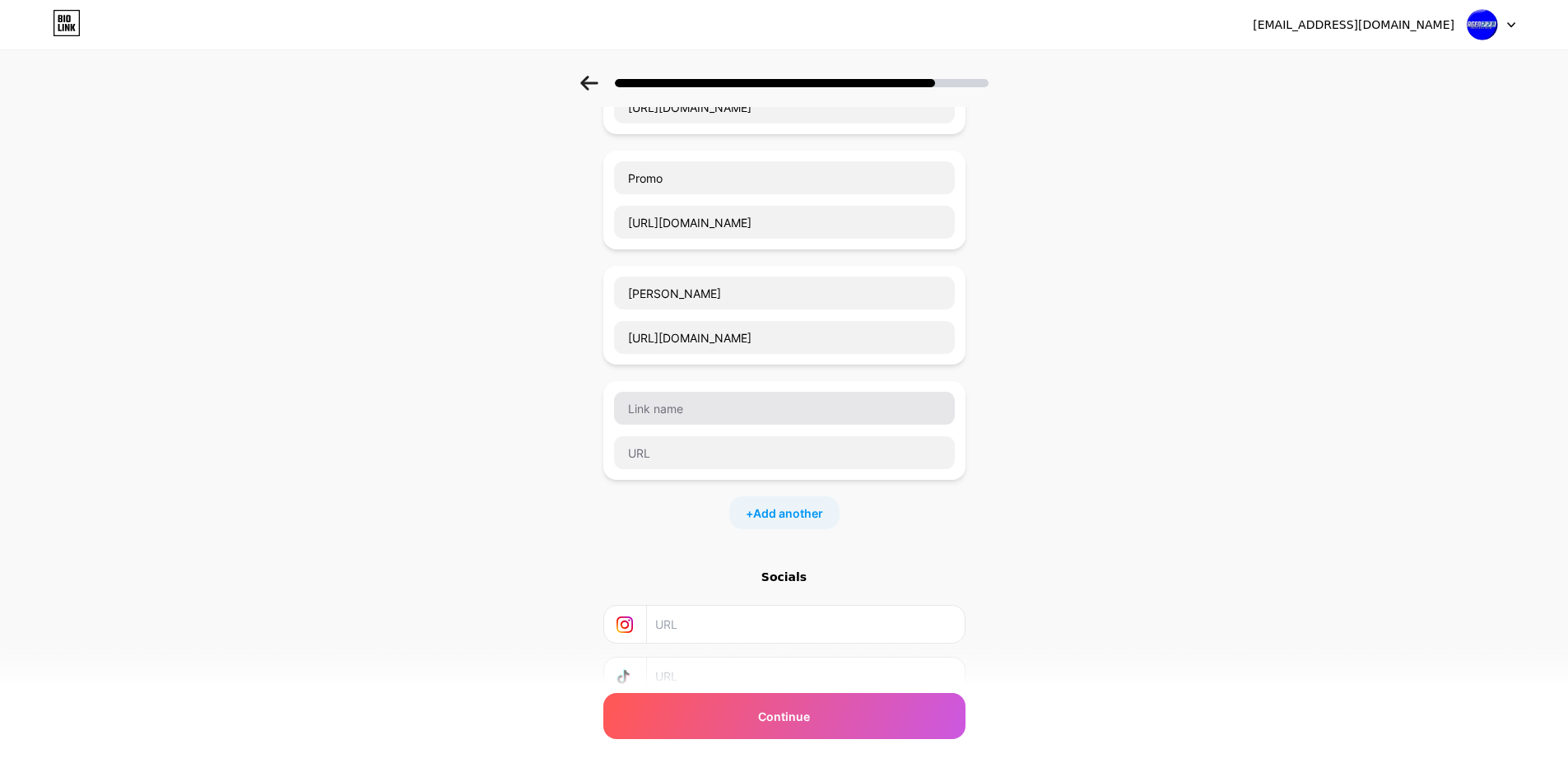
scroll to position [409, 0]
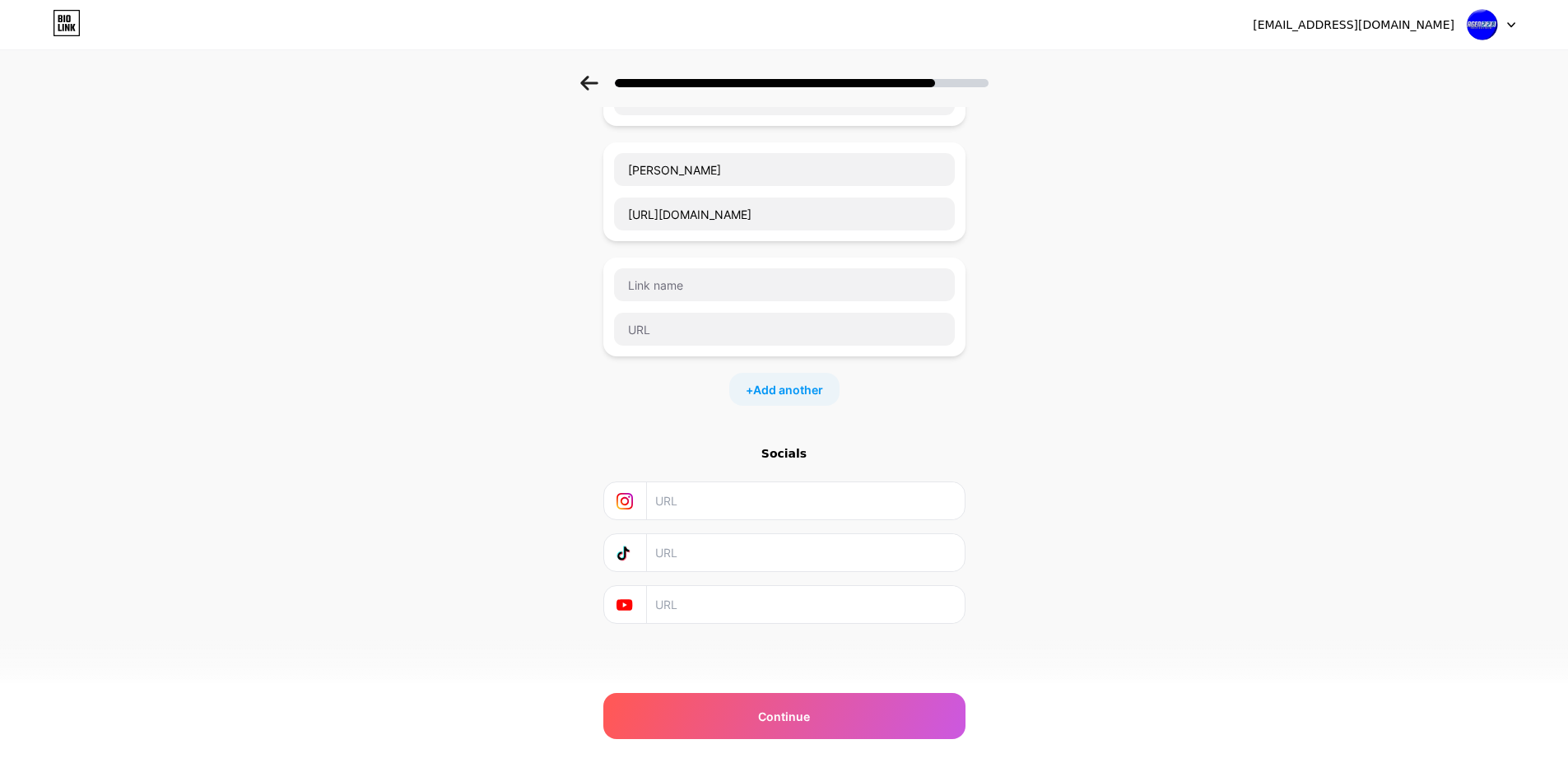
click at [689, 503] on input "text" at bounding box center [804, 500] width 299 height 37
click at [791, 454] on div "Socials" at bounding box center [784, 453] width 363 height 16
click at [710, 507] on input "text" at bounding box center [804, 500] width 299 height 37
click at [705, 499] on input "text" at bounding box center [804, 500] width 299 height 37
paste input "[URL][DOMAIN_NAME]"
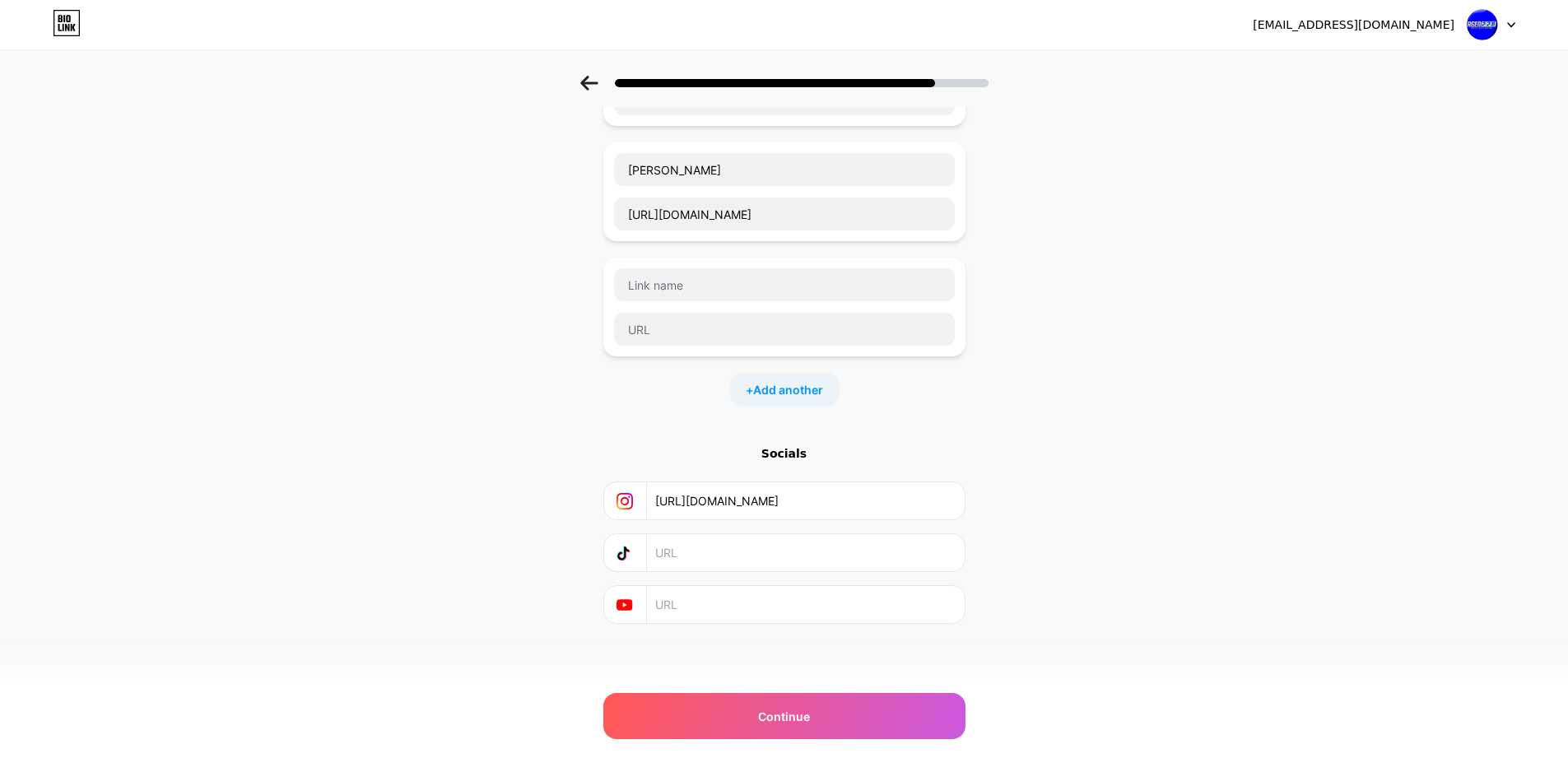
type input "[URL][DOMAIN_NAME]"
click at [621, 552] on div at bounding box center [626, 552] width 44 height 37
click at [626, 551] on icon at bounding box center [625, 553] width 16 height 16
click at [686, 552] on input "text" at bounding box center [804, 552] width 299 height 37
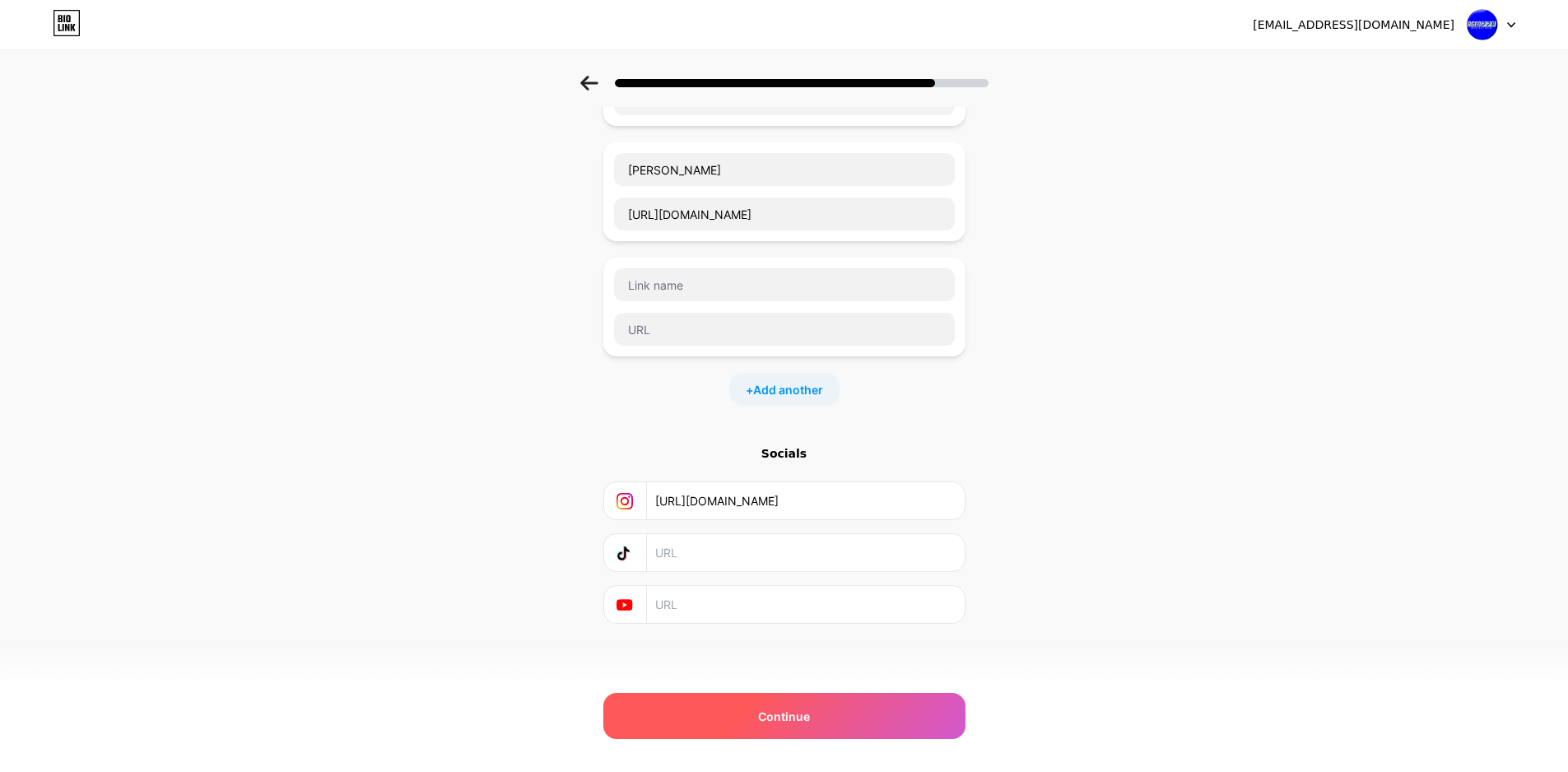
click at [784, 709] on span "Continue" at bounding box center [784, 716] width 52 height 17
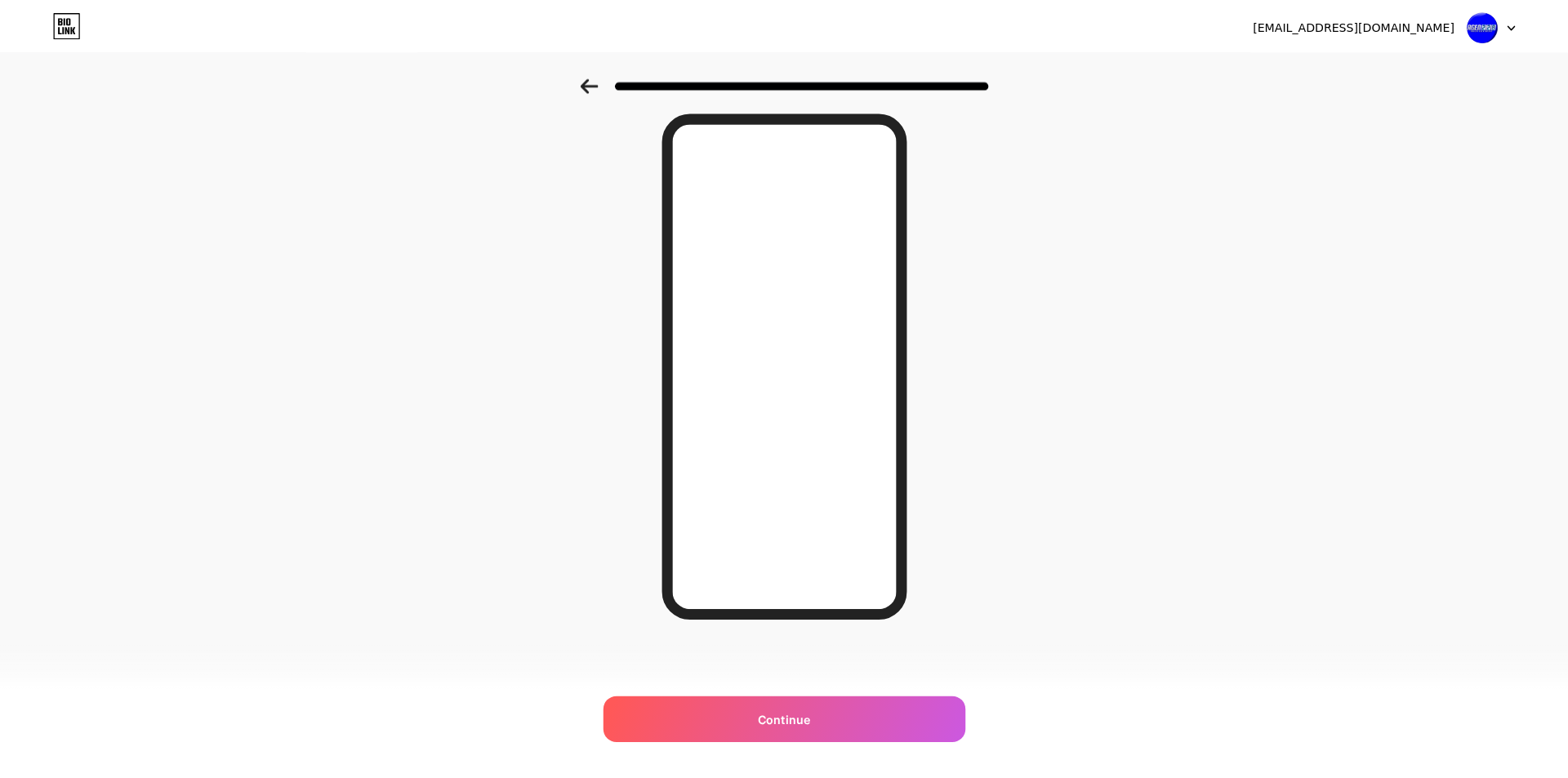
scroll to position [0, 0]
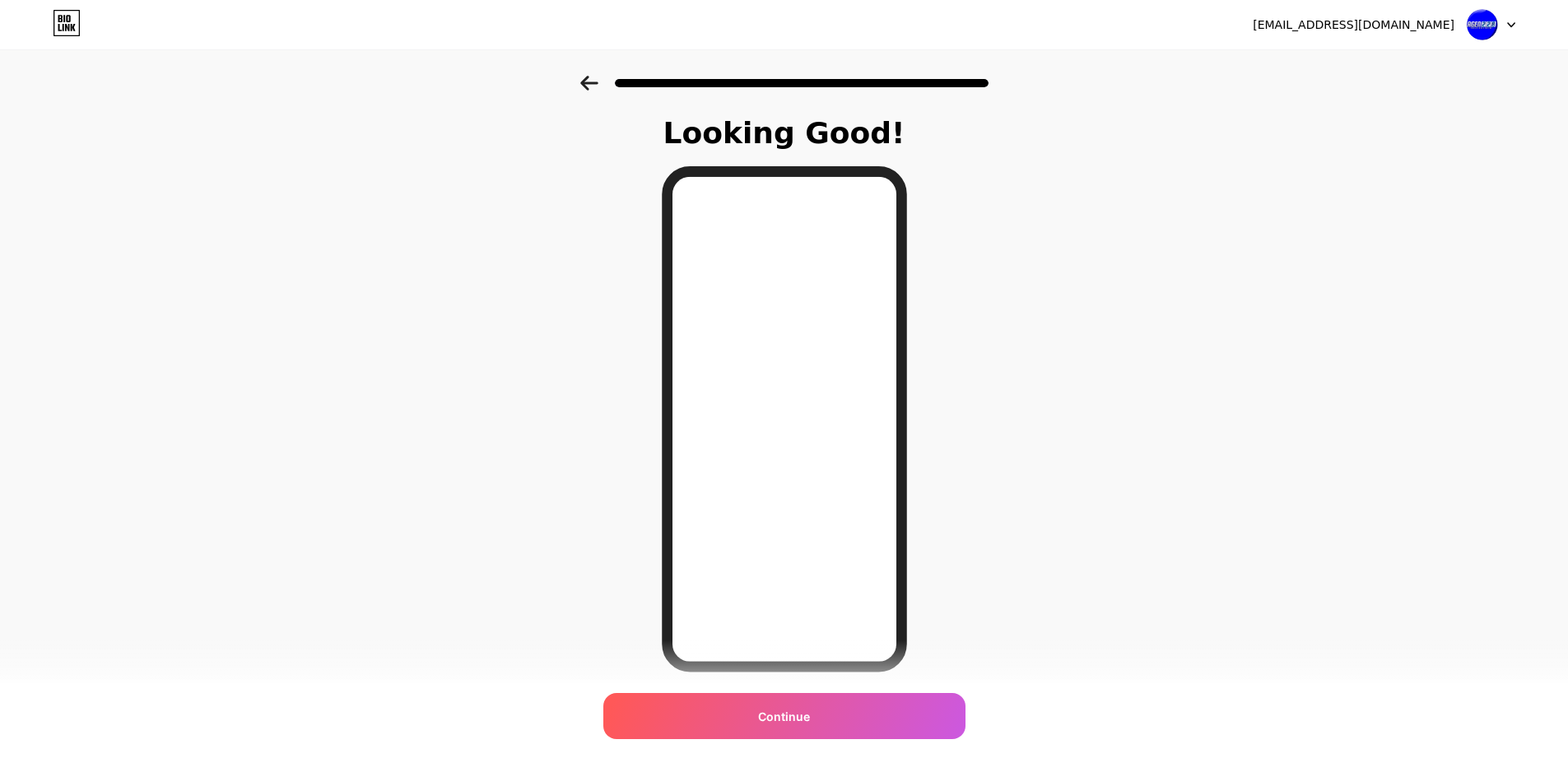
click at [831, 721] on div "Continue" at bounding box center [784, 715] width 363 height 46
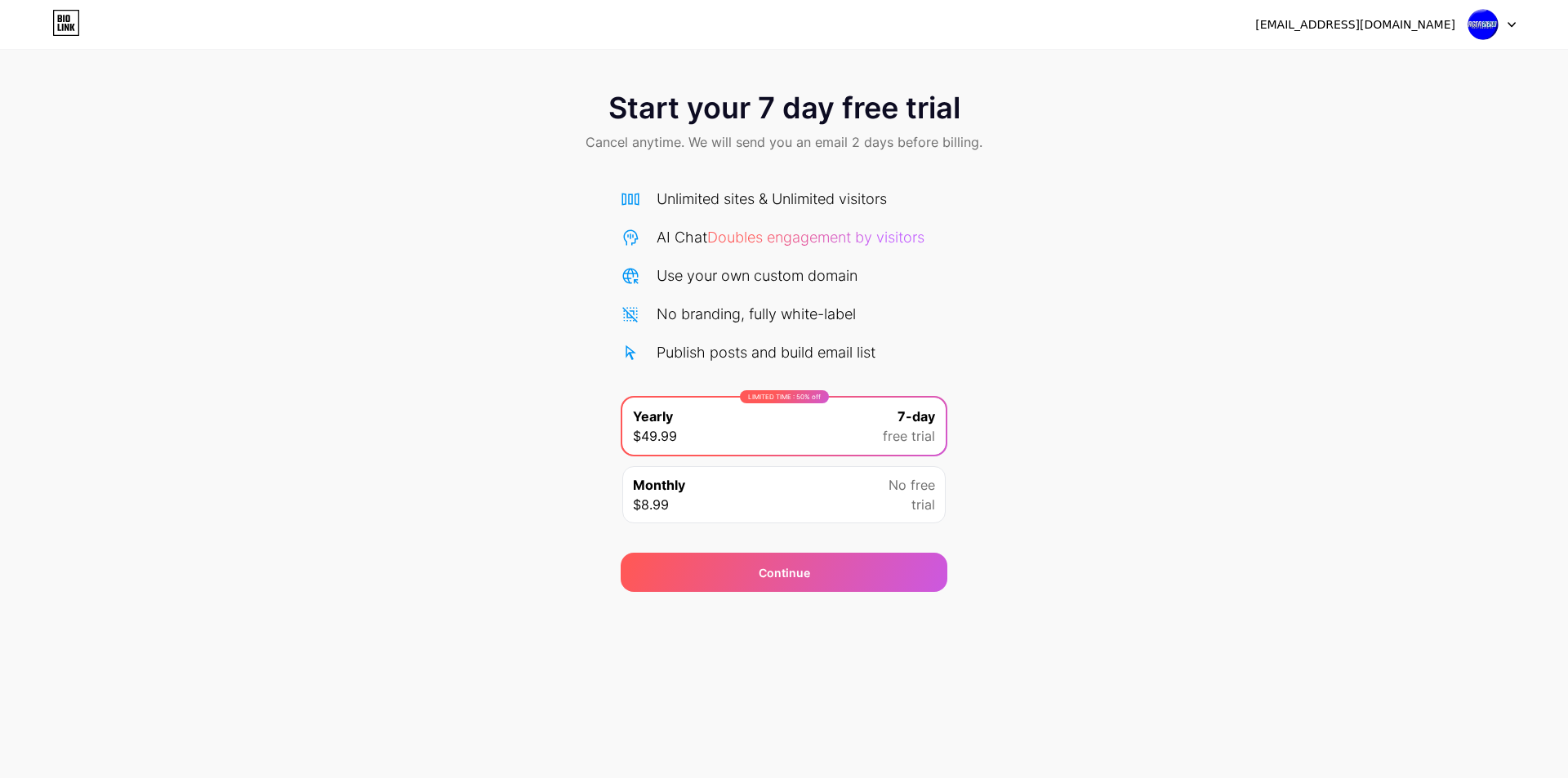
click at [812, 490] on div "Monthly $8.99 No free trial" at bounding box center [784, 495] width 323 height 57
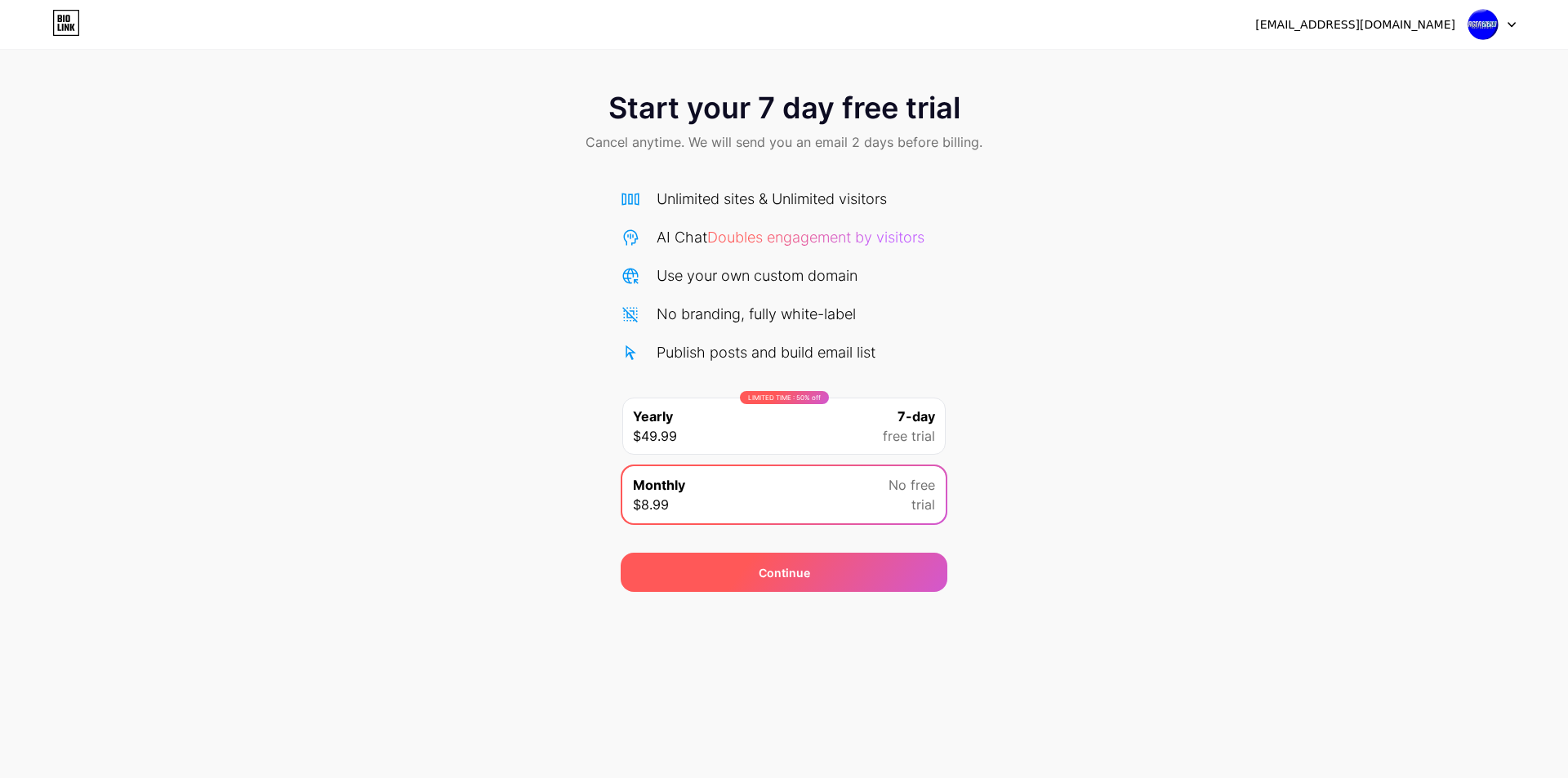
click at [823, 586] on div "Continue" at bounding box center [784, 572] width 327 height 39
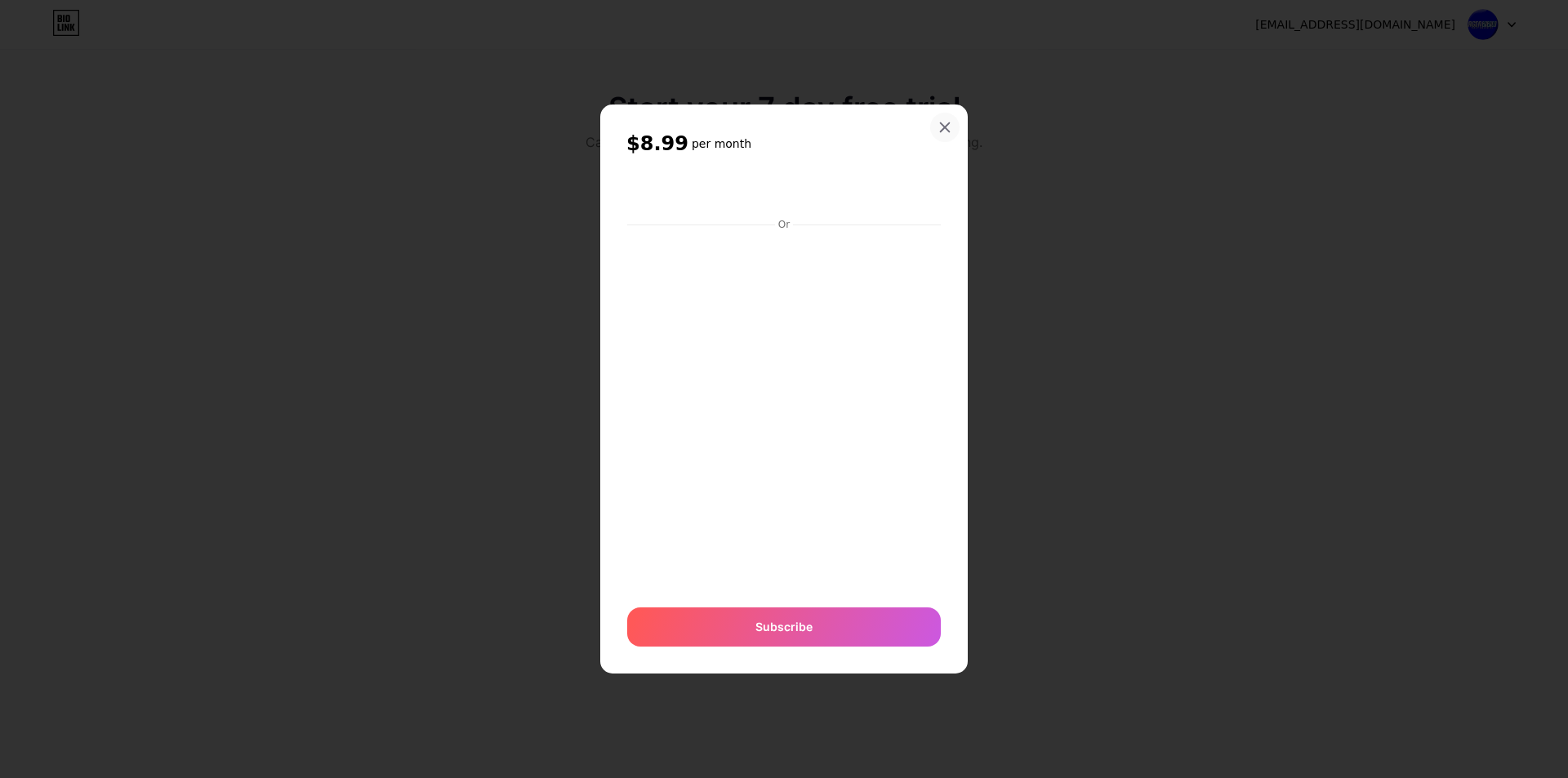
click at [949, 127] on icon at bounding box center [945, 127] width 13 height 13
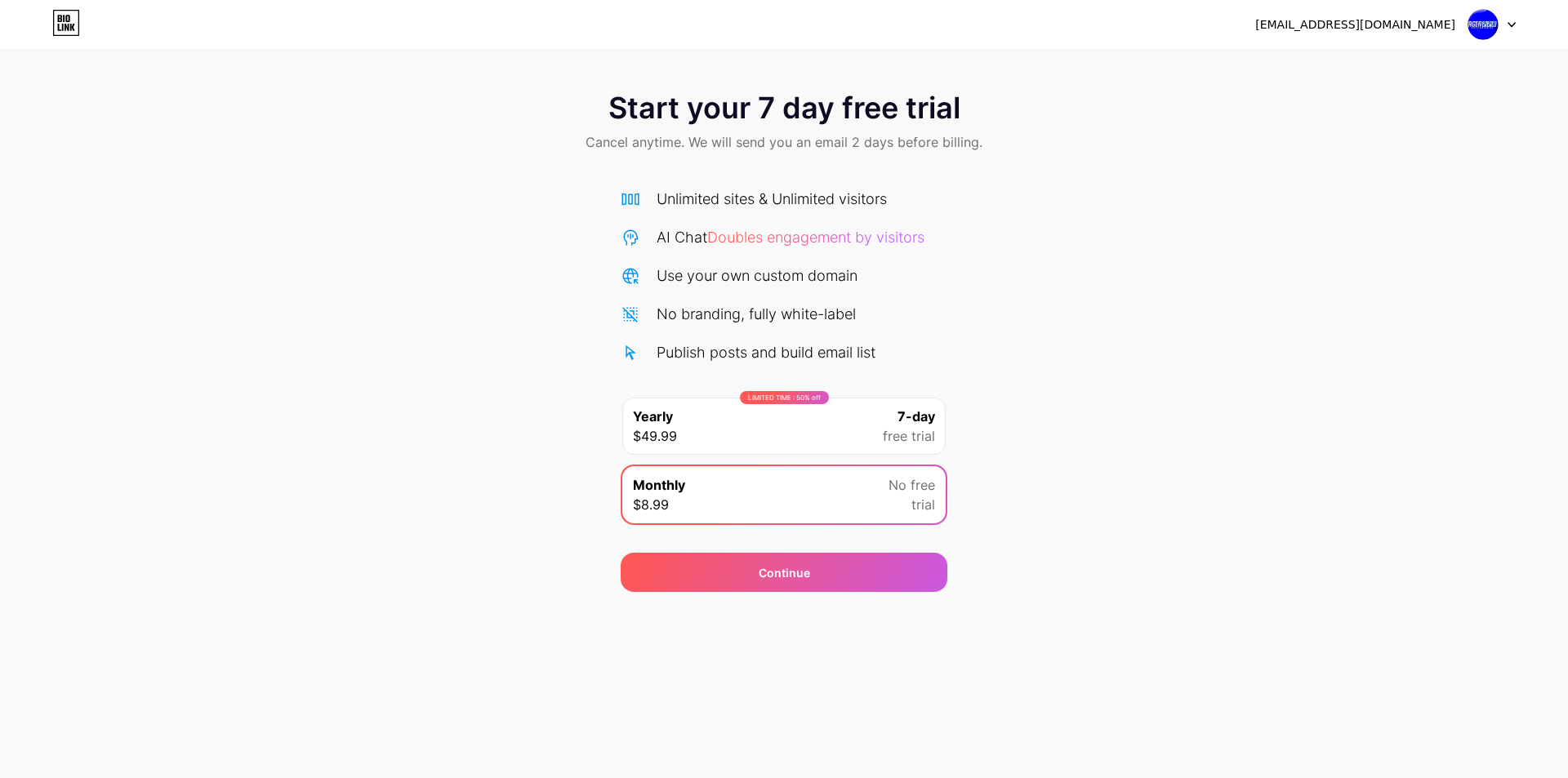
click at [1506, 28] on div at bounding box center [1491, 24] width 47 height 29
click at [277, 121] on div "Start your 7 day free trial Cancel anytime. We will send you an email 2 days be…" at bounding box center [784, 123] width 1568 height 96
click at [74, 20] on icon at bounding box center [66, 22] width 28 height 26
click at [68, 25] on icon at bounding box center [66, 28] width 4 height 7
click at [64, 26] on icon at bounding box center [66, 28] width 4 height 7
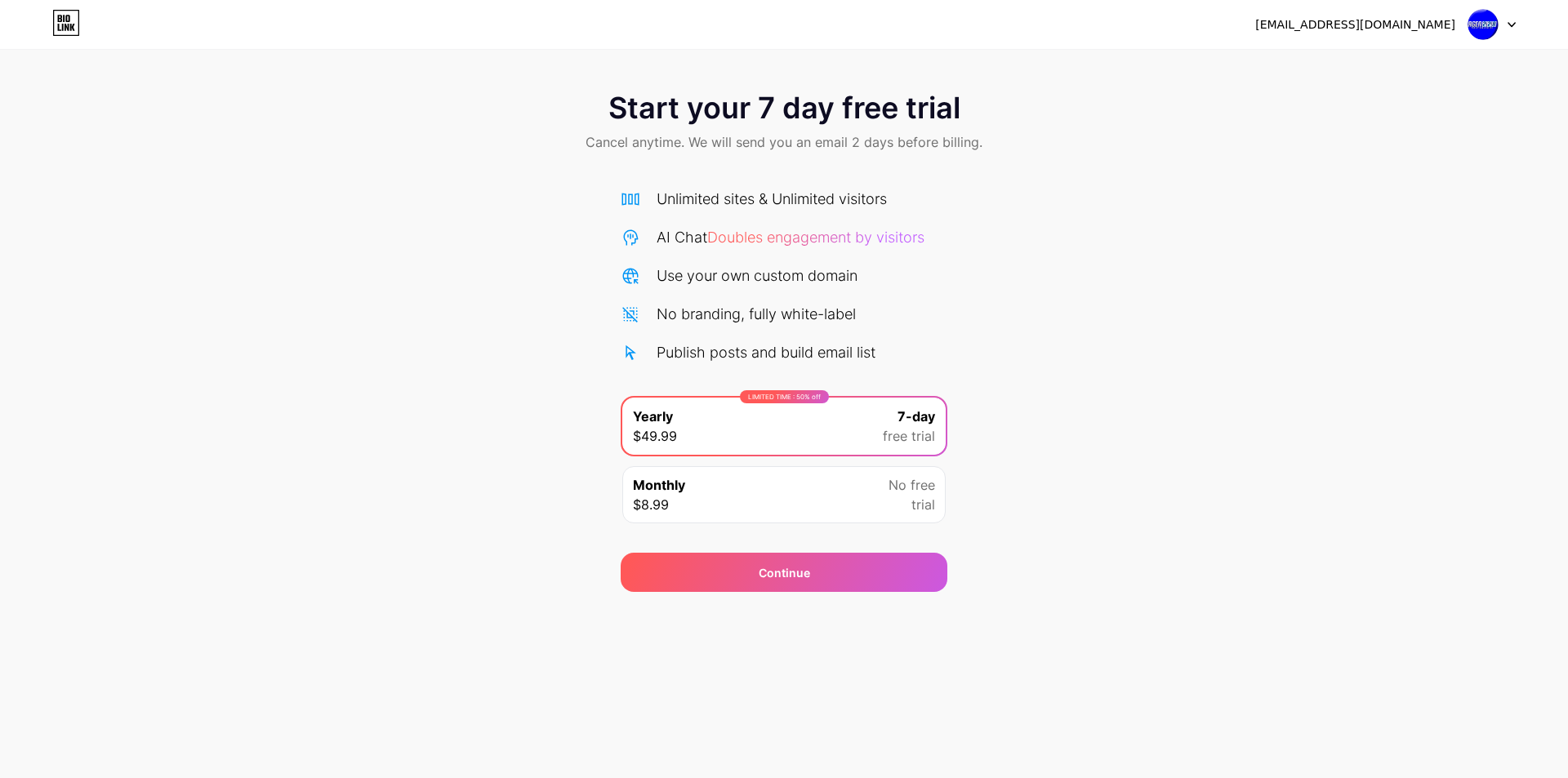
click at [1481, 14] on img at bounding box center [1483, 24] width 31 height 31
click at [1377, 30] on div "[EMAIL_ADDRESS][DOMAIN_NAME]" at bounding box center [1355, 24] width 200 height 17
click at [1360, 32] on div "[EMAIL_ADDRESS][DOMAIN_NAME]" at bounding box center [1355, 24] width 200 height 17
click at [753, 445] on div "LIMITED TIME : 50% off Yearly $49.99 7-day free trial" at bounding box center [784, 426] width 323 height 57
